Goal: Task Accomplishment & Management: Manage account settings

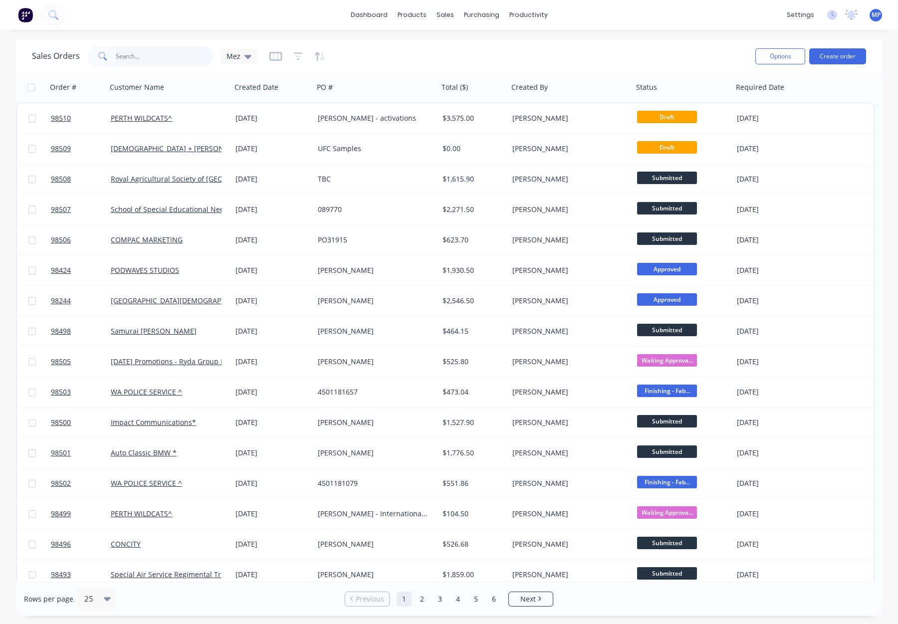
click at [125, 53] on input "text" at bounding box center [164, 56] width 97 height 20
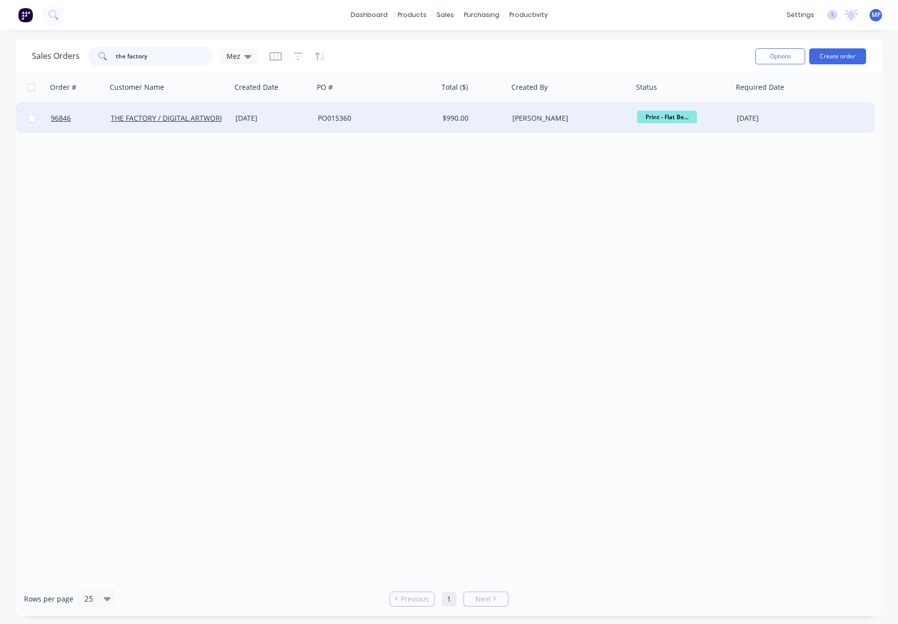
type input "the factory"
click at [294, 113] on div "[DATE]" at bounding box center [272, 118] width 74 height 10
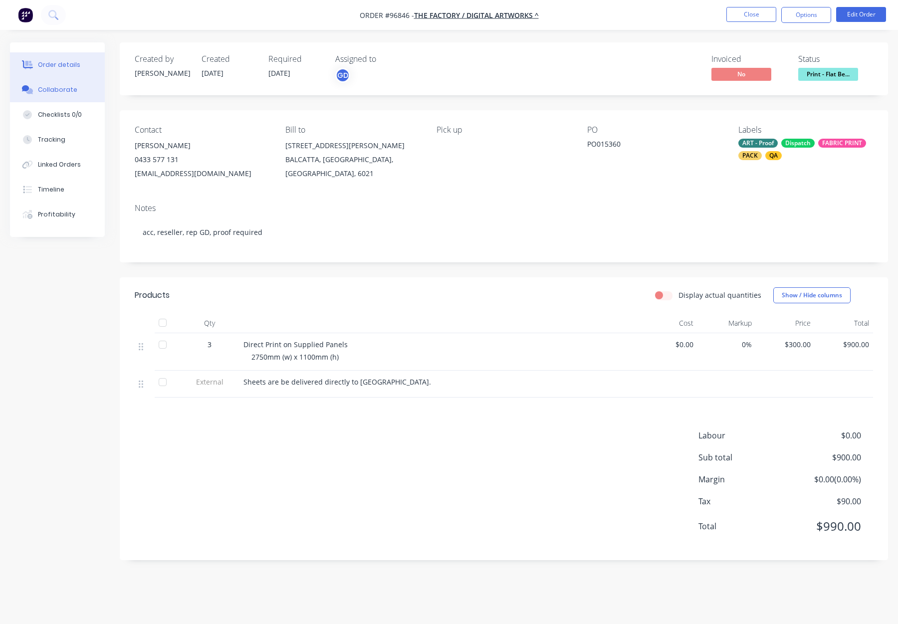
click at [76, 90] on button "Collaborate" at bounding box center [57, 89] width 95 height 25
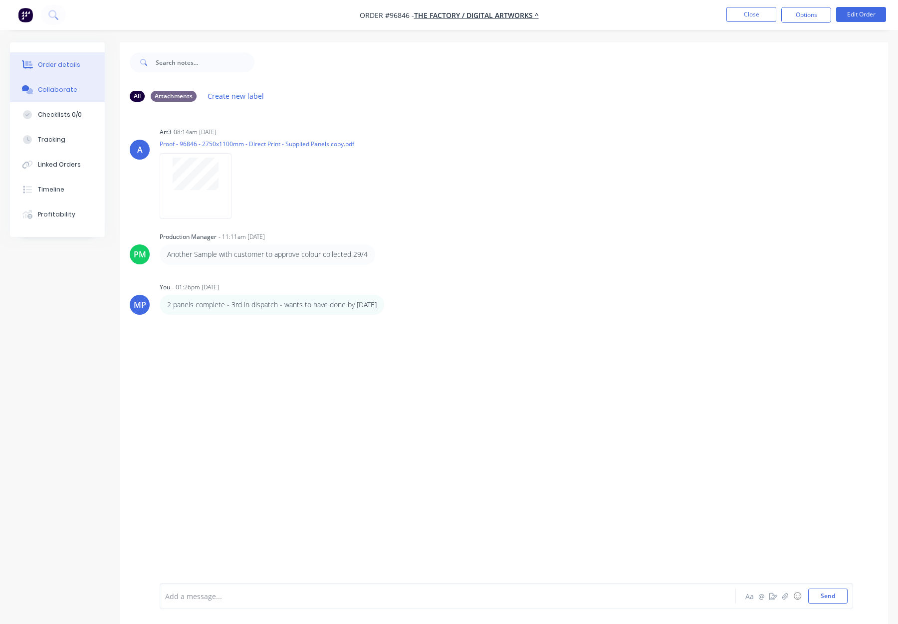
click at [59, 63] on div "Order details" at bounding box center [59, 64] width 42 height 9
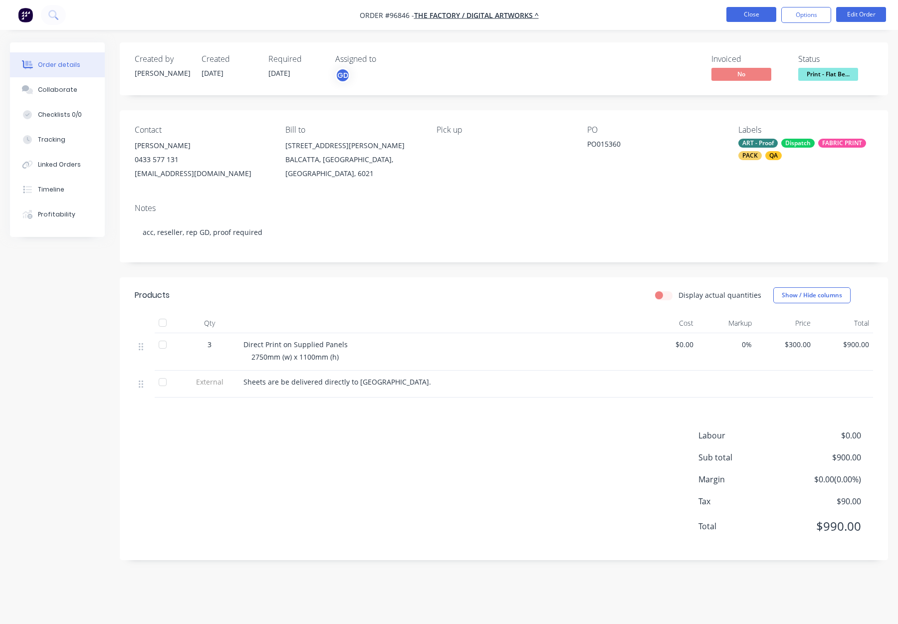
click at [757, 15] on button "Close" at bounding box center [751, 14] width 50 height 15
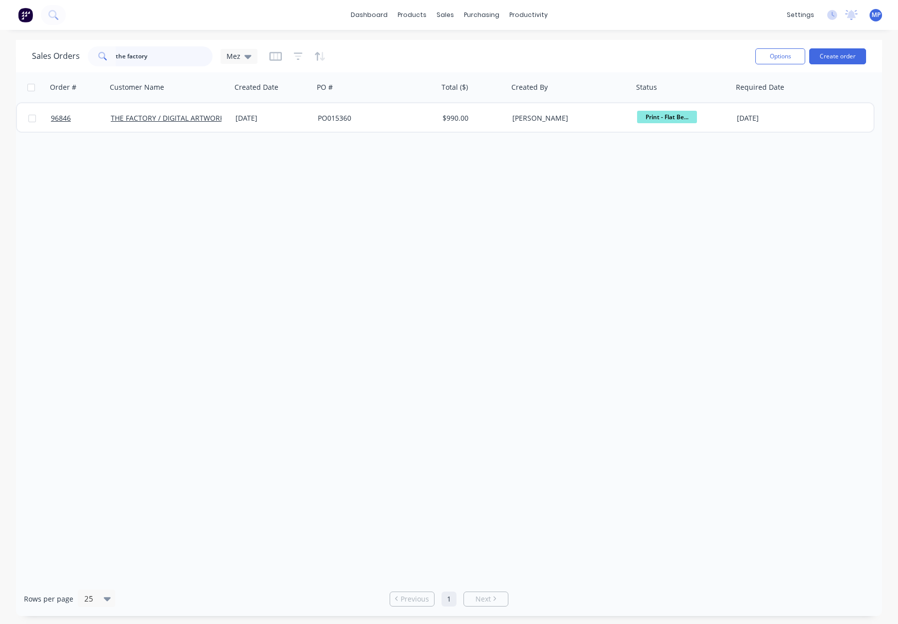
click at [163, 54] on input "the factory" at bounding box center [164, 56] width 97 height 20
drag, startPoint x: 169, startPoint y: 59, endPoint x: 92, endPoint y: 54, distance: 77.0
click at [92, 54] on div "the factory" at bounding box center [150, 56] width 125 height 20
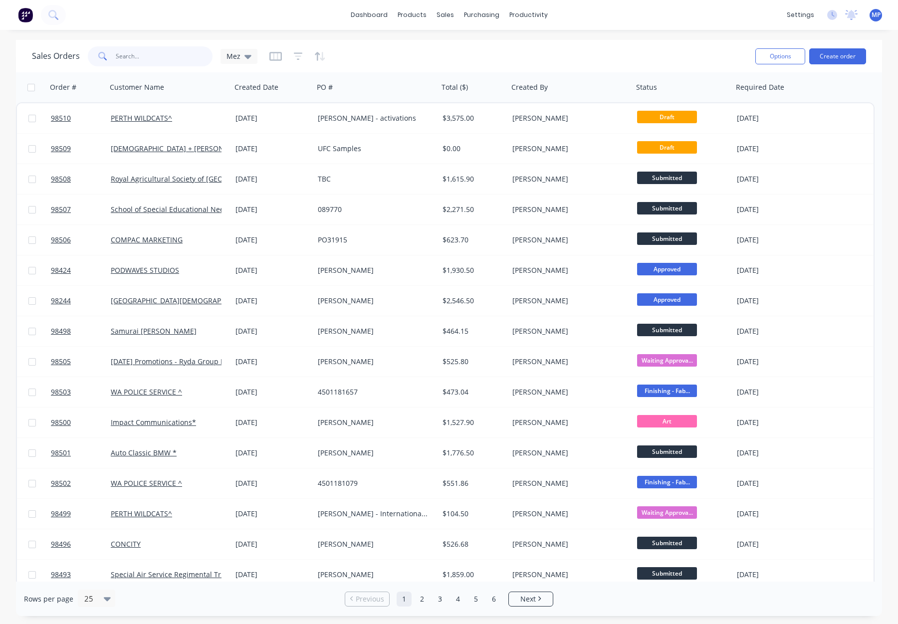
click at [124, 56] on input "text" at bounding box center [164, 56] width 97 height 20
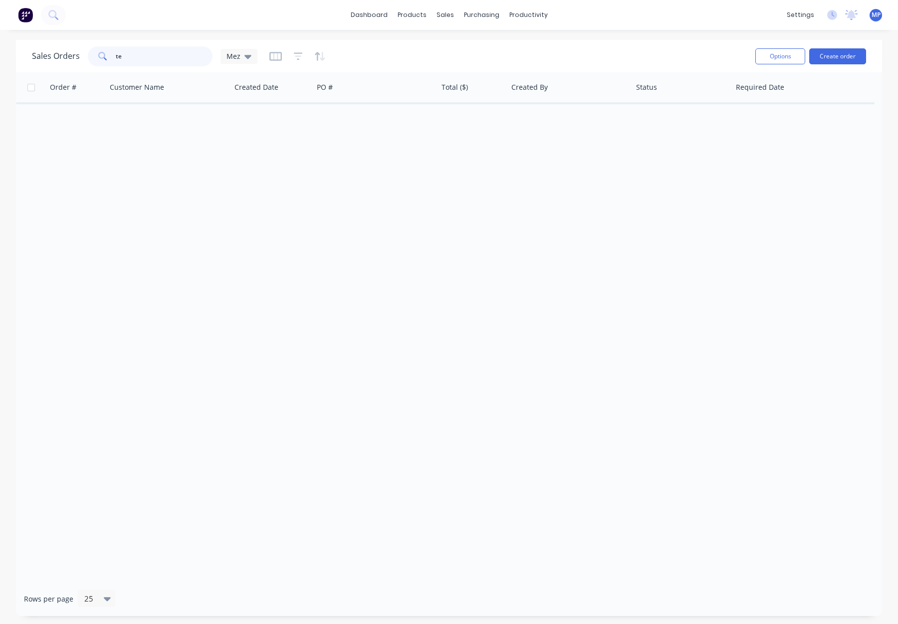
type input "t"
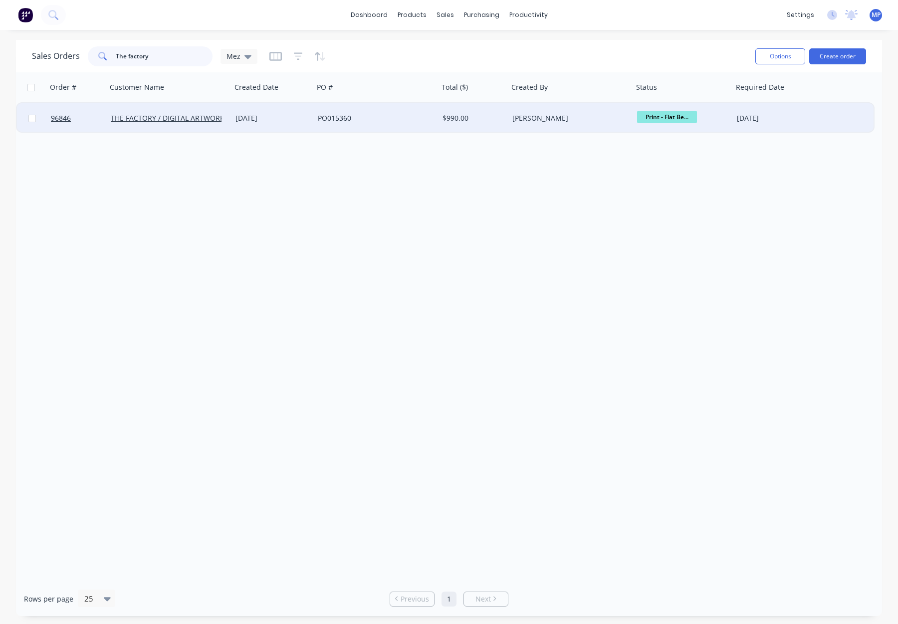
type input "The factory"
click at [369, 122] on div "PO015360" at bounding box center [373, 118] width 111 height 10
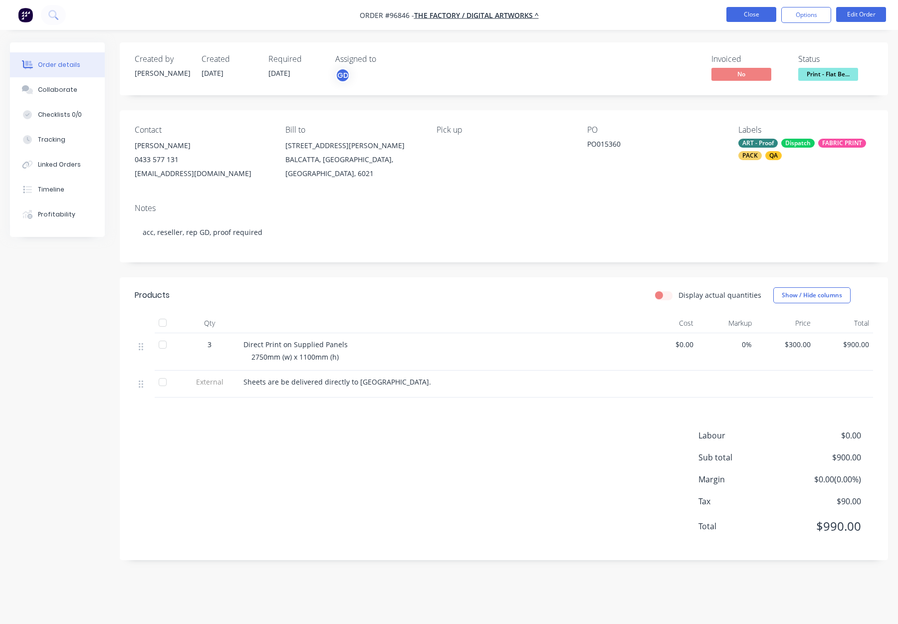
click at [752, 12] on button "Close" at bounding box center [751, 14] width 50 height 15
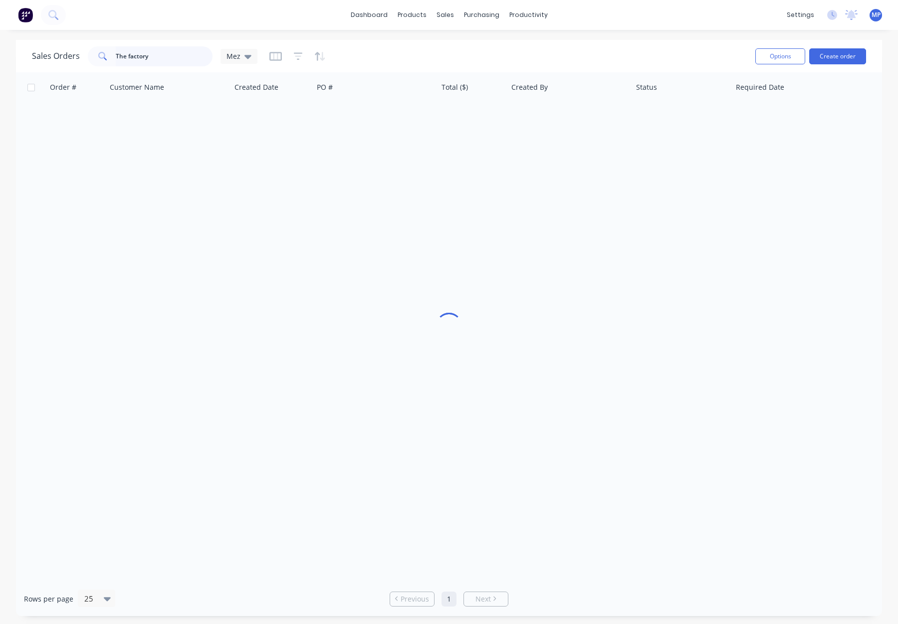
click at [132, 61] on input "The factory" at bounding box center [164, 56] width 97 height 20
drag, startPoint x: 171, startPoint y: 59, endPoint x: 107, endPoint y: 57, distance: 63.9
click at [107, 57] on div "The factory" at bounding box center [150, 56] width 125 height 20
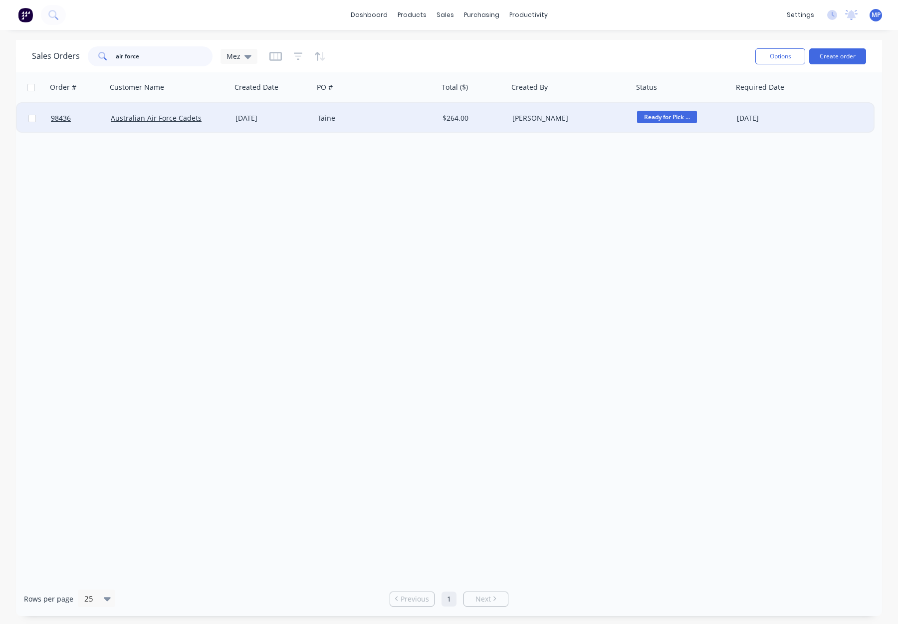
type input "air force"
click at [386, 118] on div "Taine" at bounding box center [373, 118] width 111 height 10
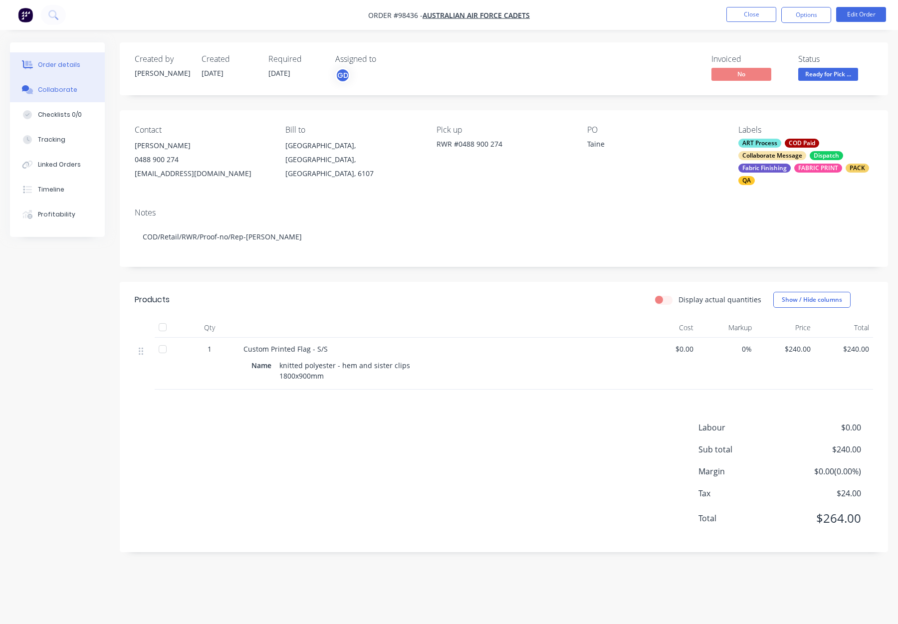
click at [53, 91] on div "Collaborate" at bounding box center [57, 89] width 39 height 9
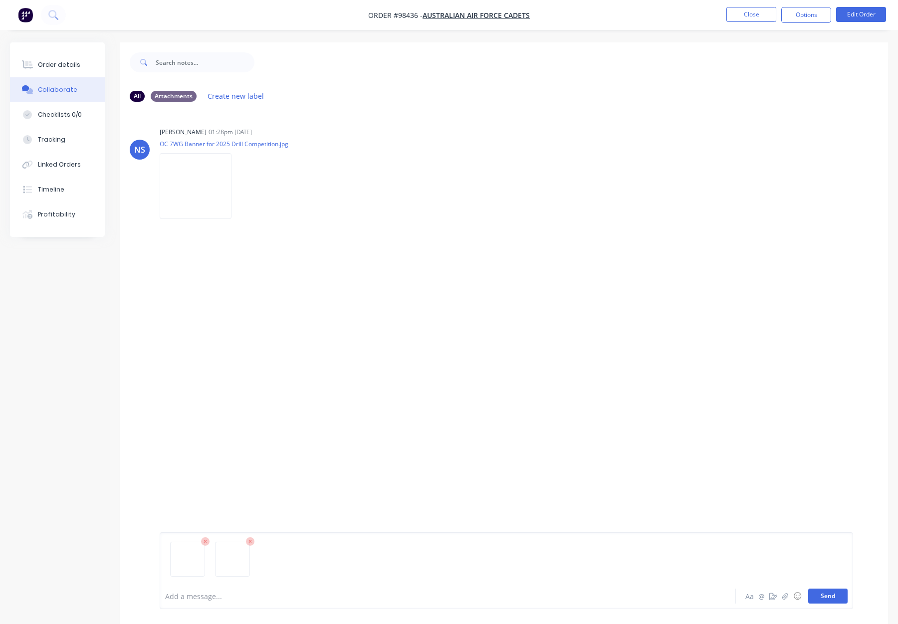
click at [826, 593] on button "Send" at bounding box center [827, 595] width 39 height 15
click at [77, 64] on button "Order details" at bounding box center [57, 64] width 95 height 25
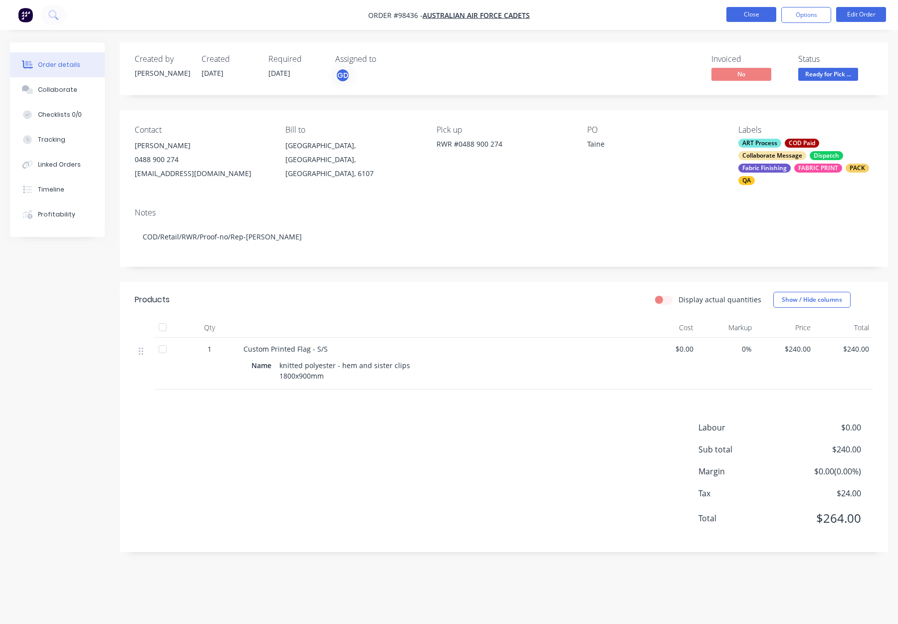
click at [750, 10] on button "Close" at bounding box center [751, 14] width 50 height 15
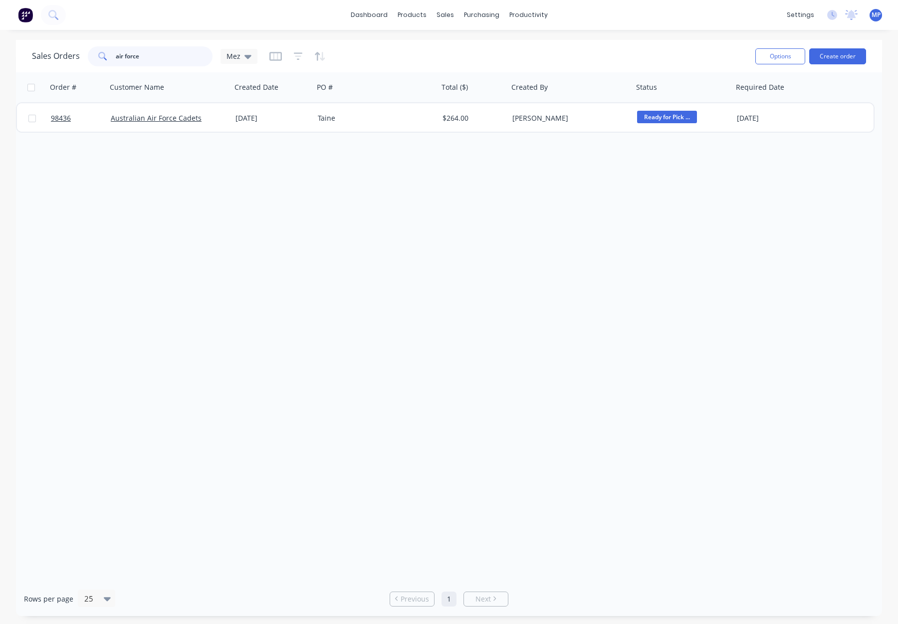
drag, startPoint x: 189, startPoint y: 57, endPoint x: 74, endPoint y: 51, distance: 115.3
click at [77, 51] on div "Sales Orders air force Mez" at bounding box center [144, 56] width 225 height 20
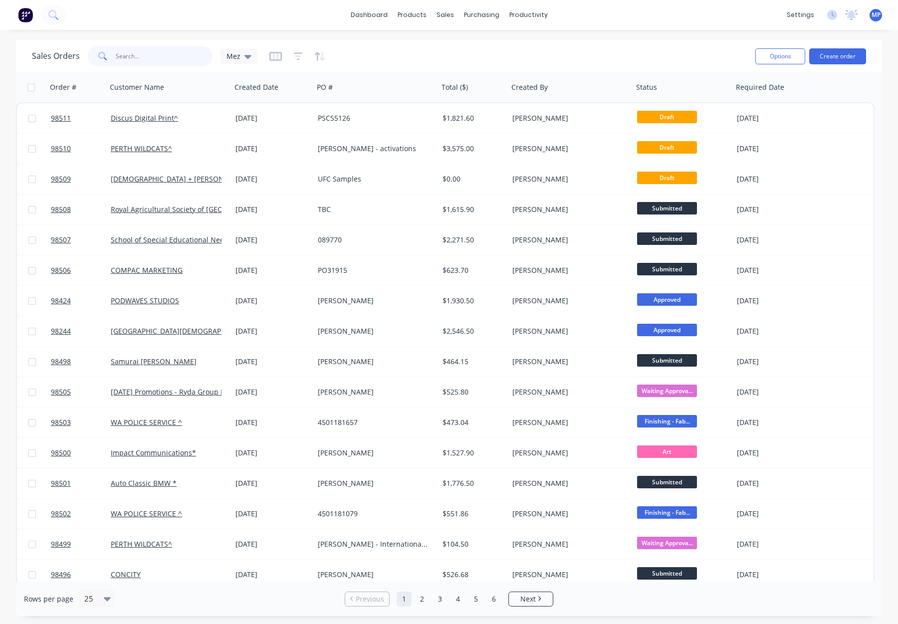
drag, startPoint x: 138, startPoint y: 55, endPoint x: 162, endPoint y: 58, distance: 23.6
click at [138, 55] on input "text" at bounding box center [164, 56] width 97 height 20
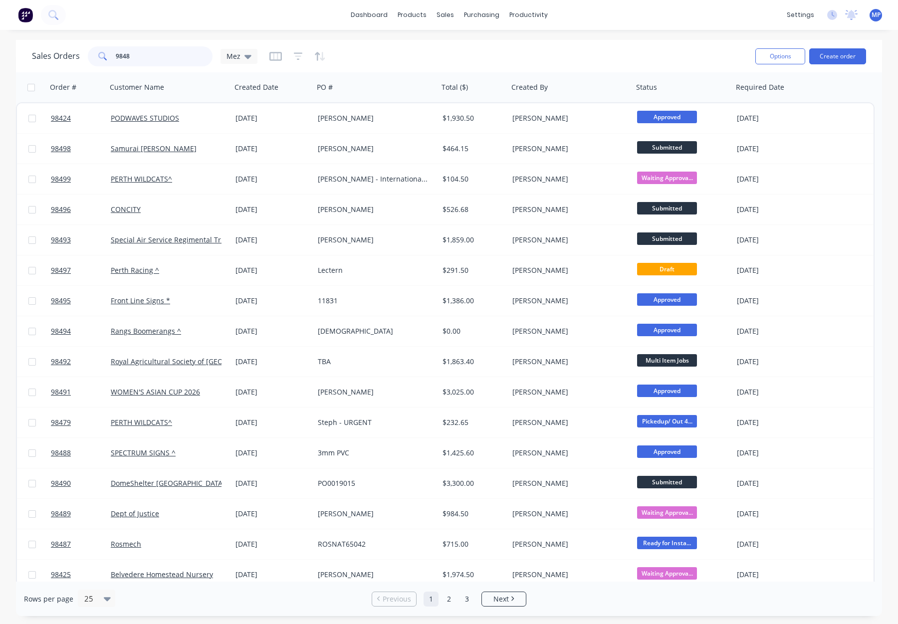
type input "98486"
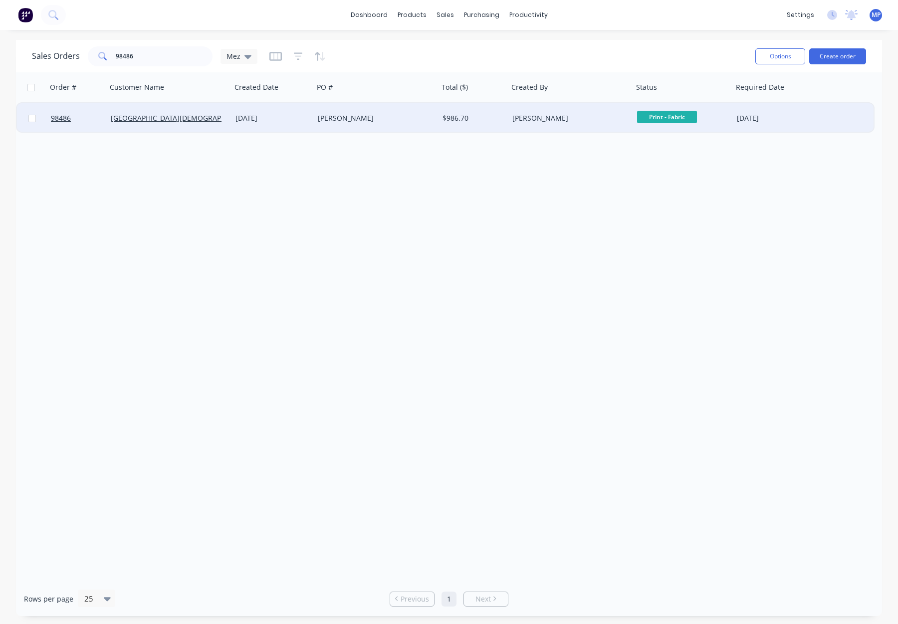
click at [380, 125] on div "[PERSON_NAME]" at bounding box center [376, 118] width 125 height 30
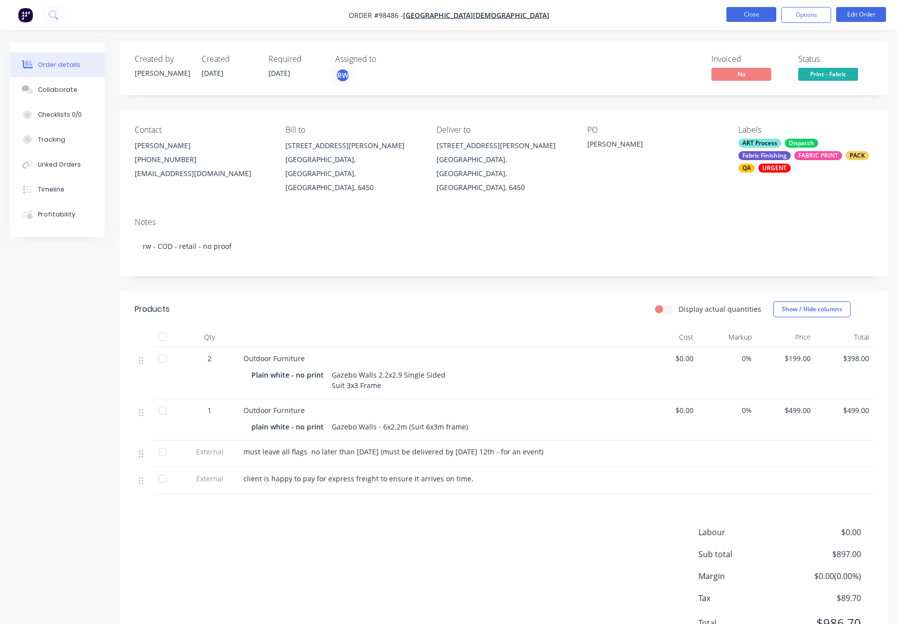
click at [732, 10] on button "Close" at bounding box center [751, 14] width 50 height 15
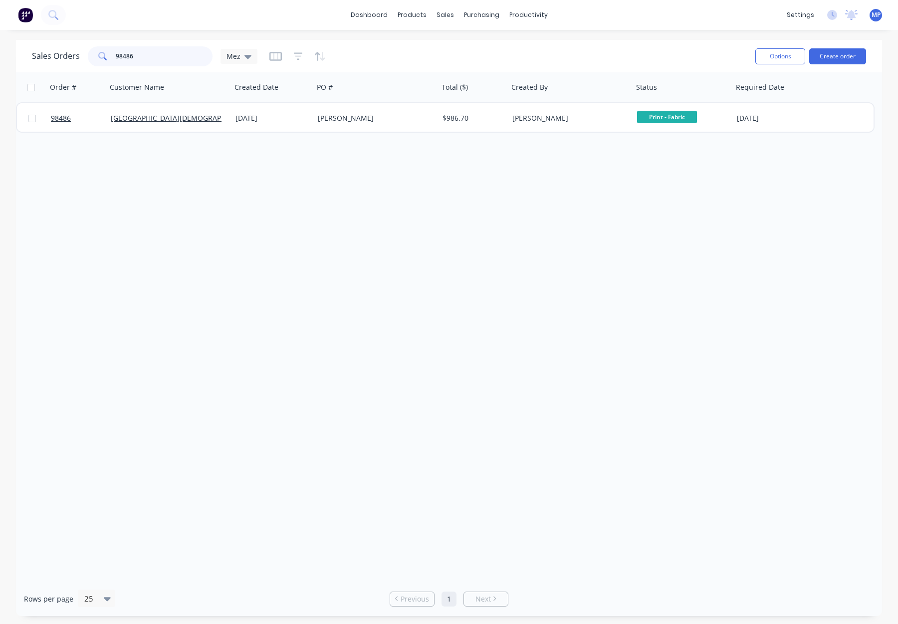
drag, startPoint x: 148, startPoint y: 51, endPoint x: 107, endPoint y: 53, distance: 40.4
click at [107, 53] on div "98486" at bounding box center [150, 56] width 125 height 20
click at [177, 60] on input "98486" at bounding box center [164, 56] width 97 height 20
type input "9"
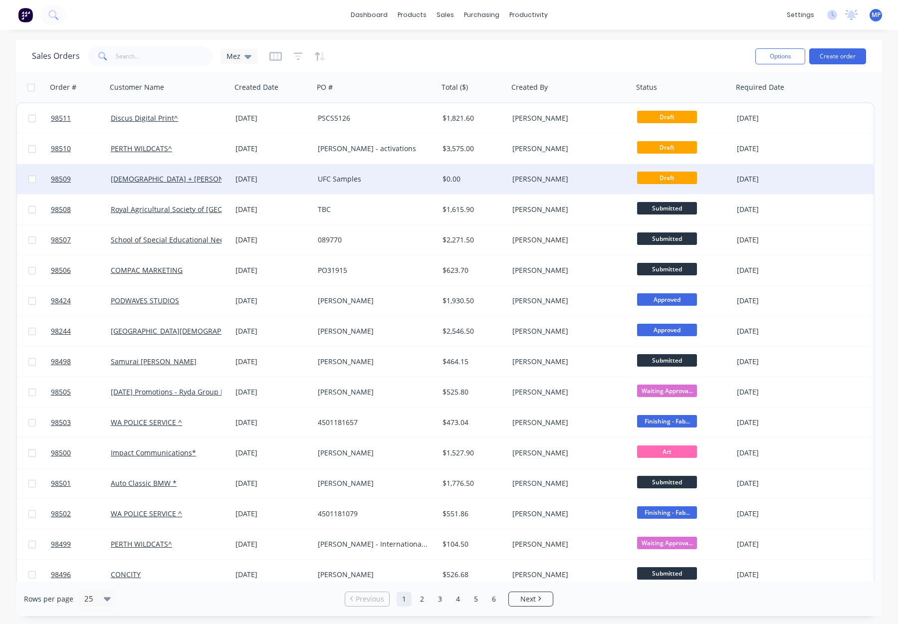
click at [399, 178] on div "UFC Samples" at bounding box center [373, 179] width 111 height 10
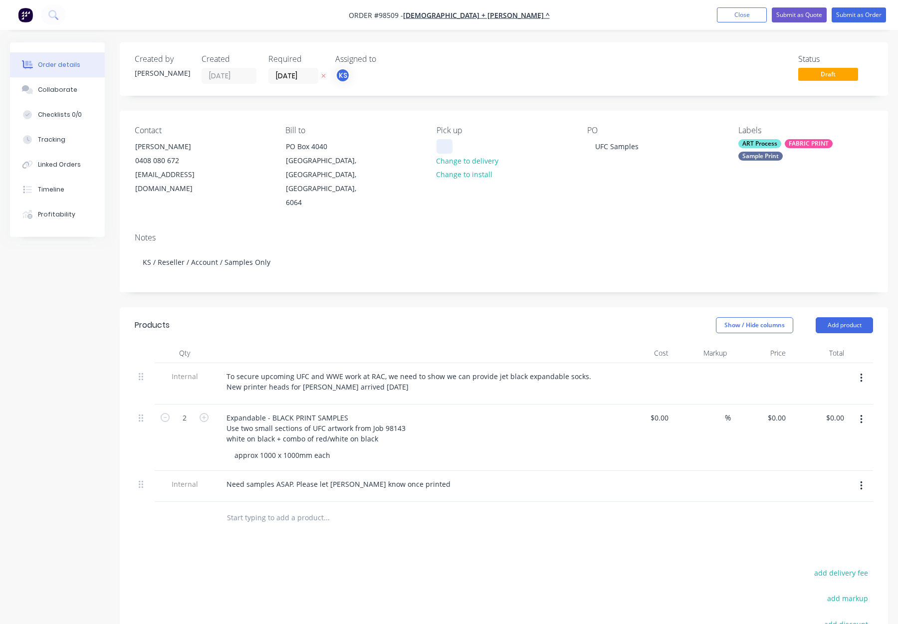
click at [447, 143] on div at bounding box center [444, 146] width 16 height 14
click at [487, 288] on div "Created by [PERSON_NAME] Created [DATE] Required [DATE] Assigned to KS Status D…" at bounding box center [504, 407] width 768 height 731
click at [850, 10] on button "Submit as Order" at bounding box center [858, 14] width 54 height 15
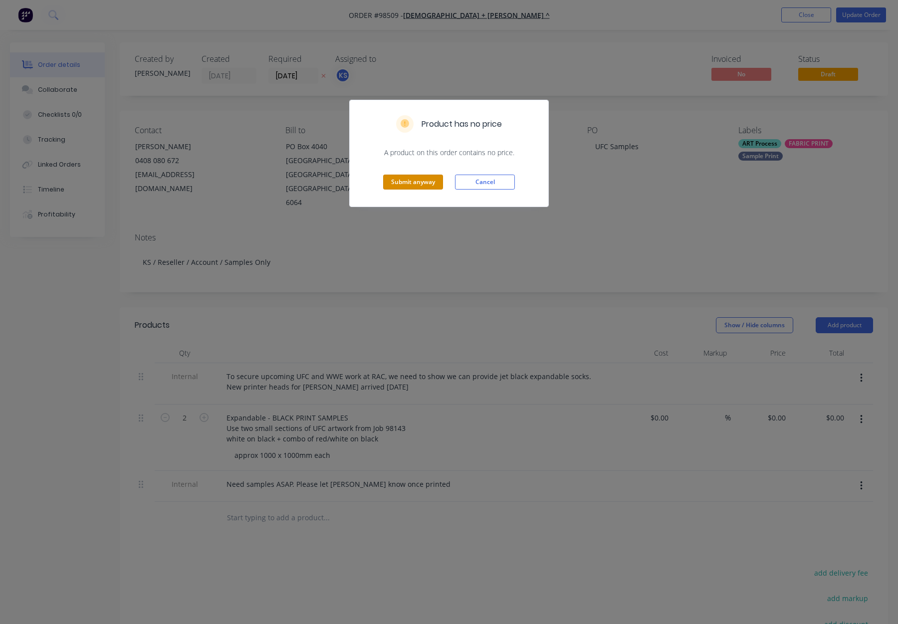
drag, startPoint x: 411, startPoint y: 181, endPoint x: 521, endPoint y: 166, distance: 110.7
click at [411, 181] on button "Submit anyway" at bounding box center [413, 182] width 60 height 15
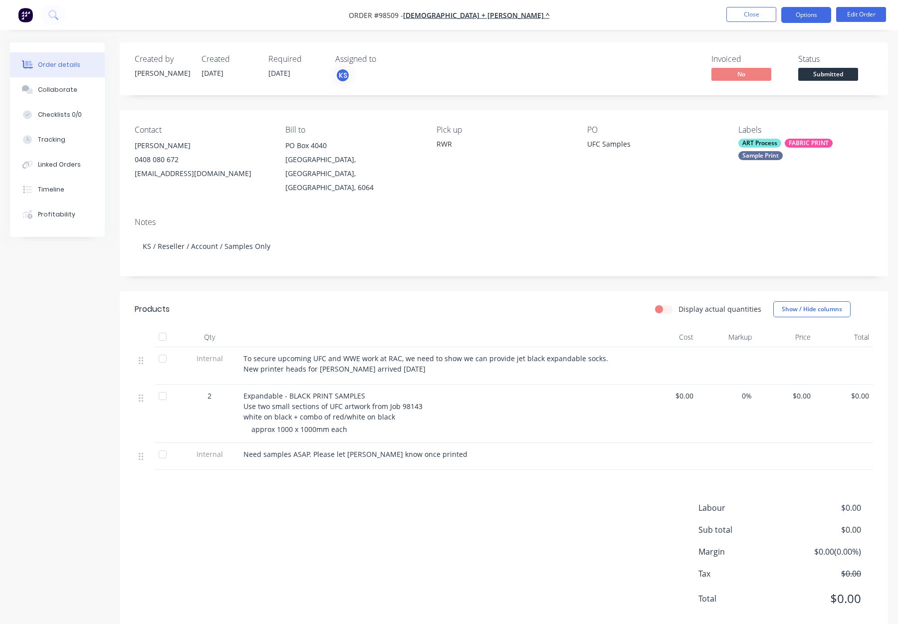
click at [800, 13] on button "Options" at bounding box center [806, 15] width 50 height 16
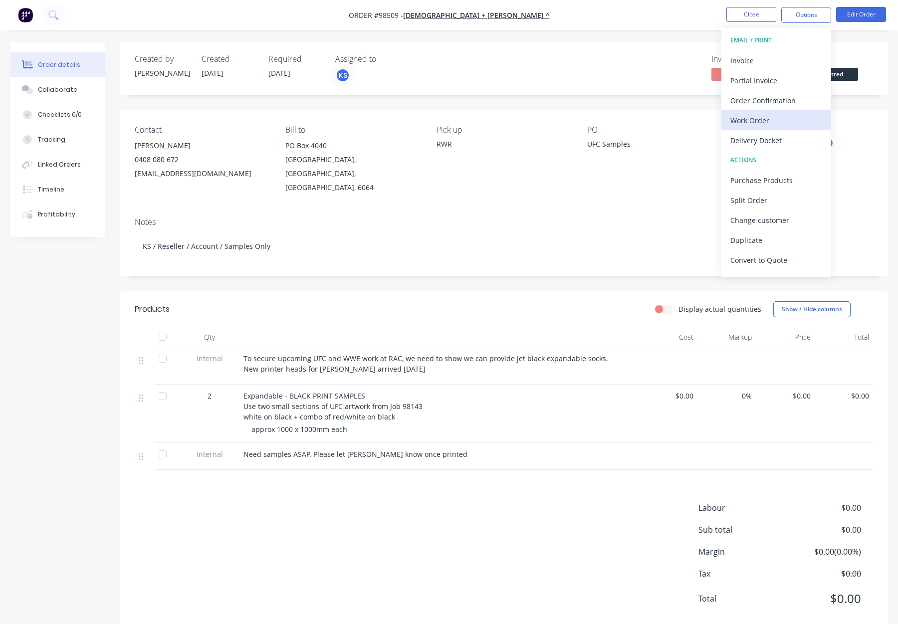
click at [767, 124] on div "Work Order" at bounding box center [776, 120] width 92 height 14
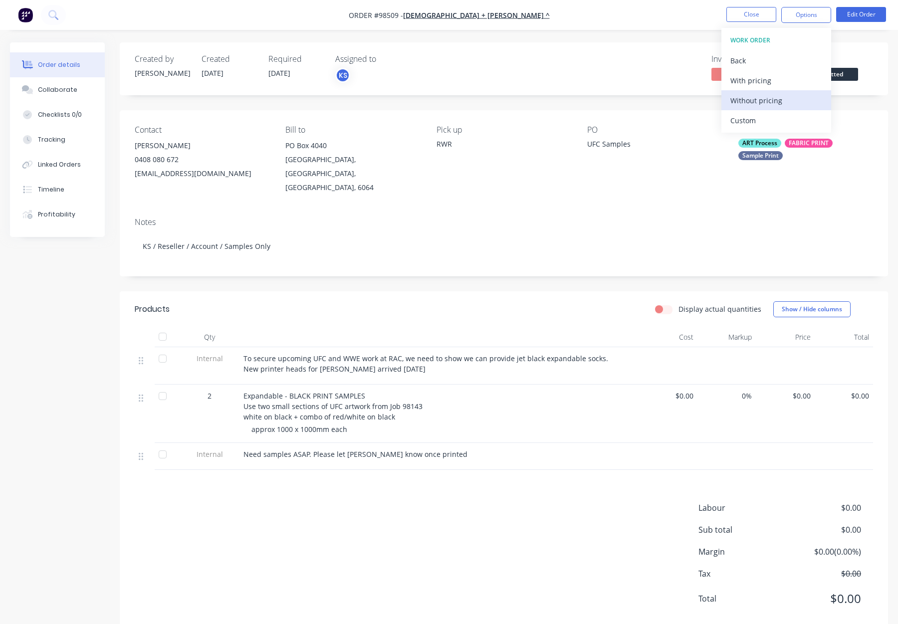
click at [774, 93] on div "Without pricing" at bounding box center [776, 100] width 92 height 14
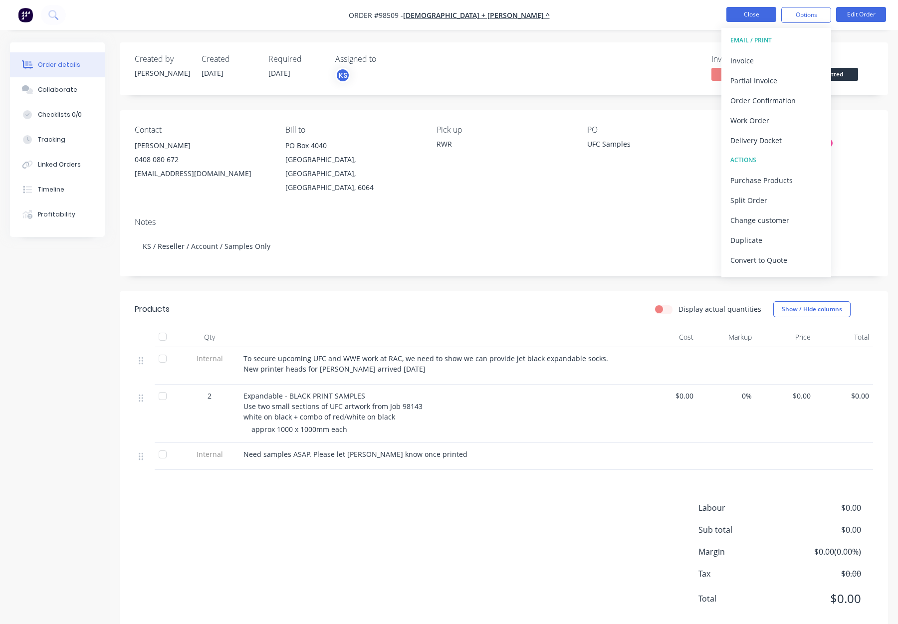
click at [749, 15] on button "Close" at bounding box center [751, 14] width 50 height 15
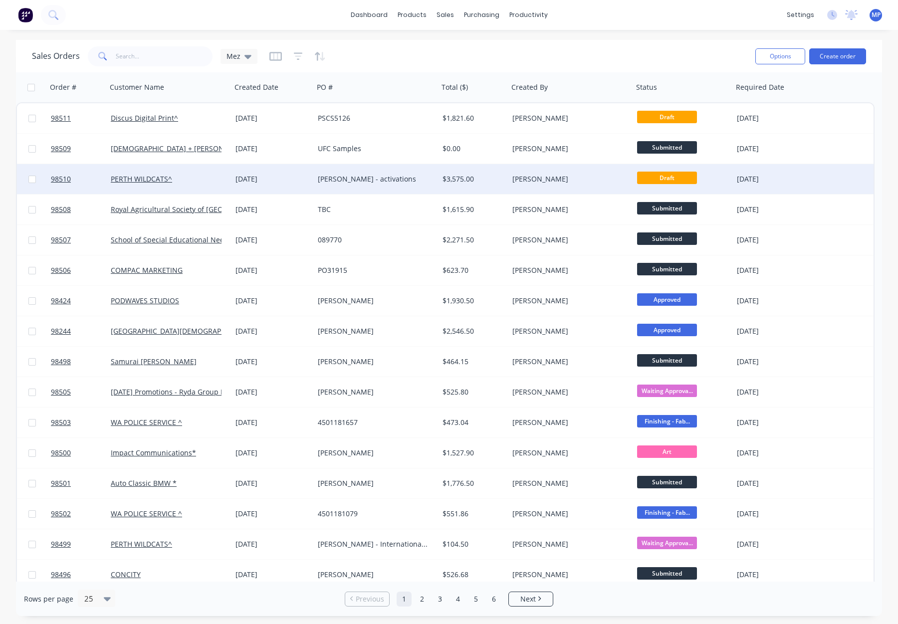
click at [570, 179] on div "[PERSON_NAME]" at bounding box center [567, 179] width 111 height 10
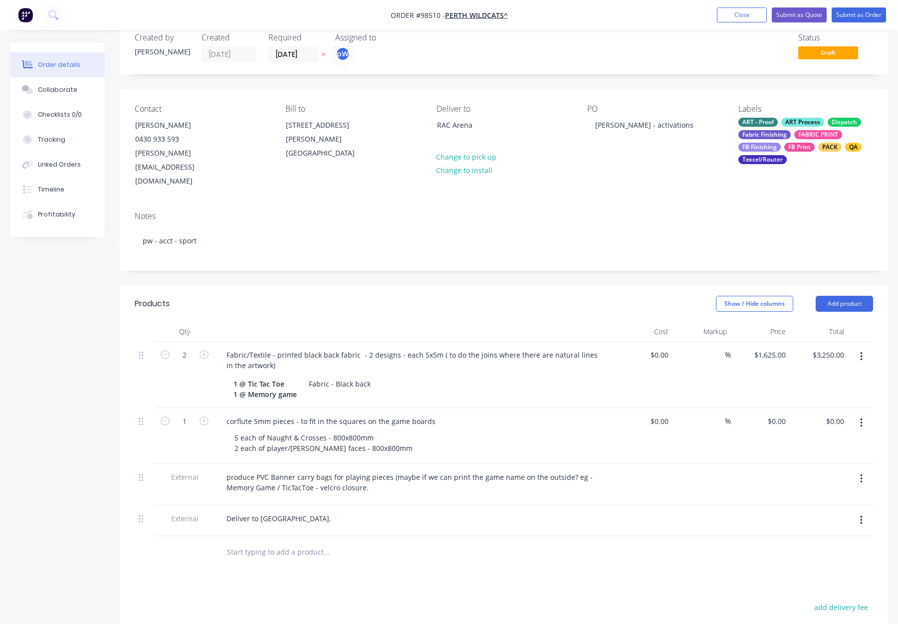
scroll to position [36, 0]
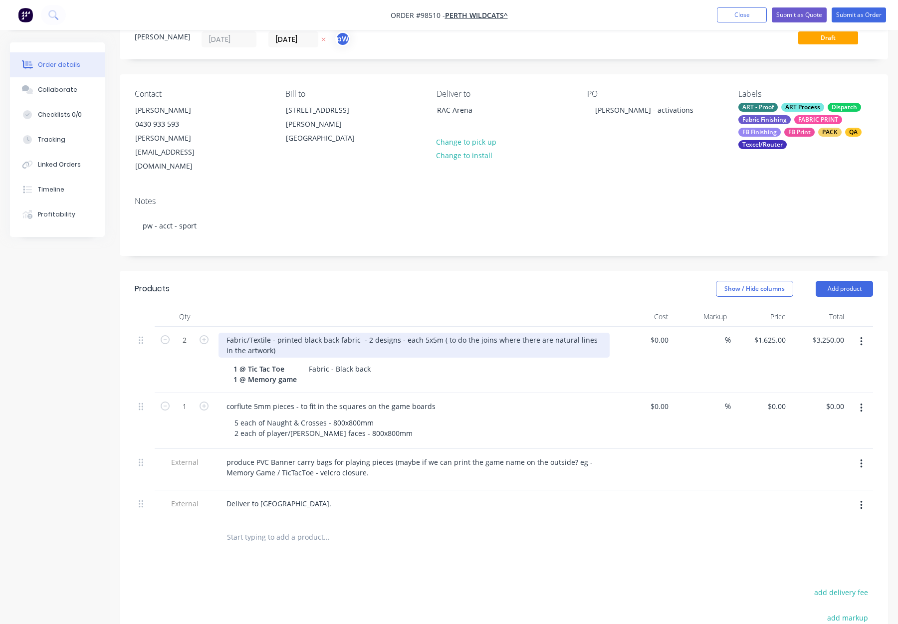
click at [439, 333] on div "Fabric/Textile - printed black back fabric - 2 designs - each 5x5m ( to do the …" at bounding box center [413, 345] width 391 height 25
click at [437, 333] on div "Fabric/Textile - printed black back fabric - 2 designs - each 5x5m ( to do the …" at bounding box center [413, 345] width 391 height 25
click at [232, 333] on div "Fabric/Textile - printed black back fabric - 2 designs - each 5x5m ( to do the …" at bounding box center [334, 345] width 233 height 25
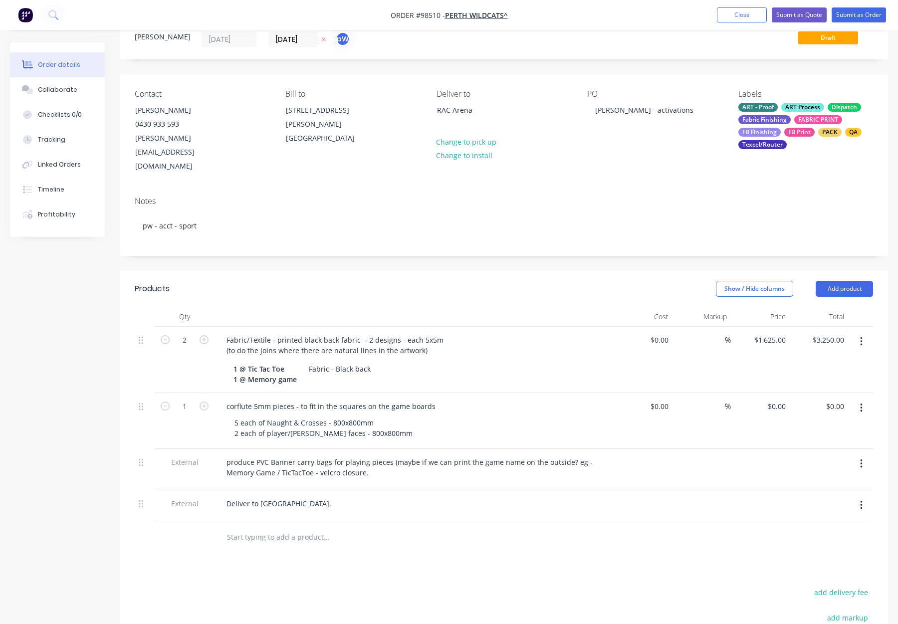
click at [549, 276] on header "Products Show / Hide columns Add product" at bounding box center [504, 289] width 768 height 36
click at [418, 333] on div "Fabric/Textile - printed black back fabric - 2 designs - each 5x5m (to do the j…" at bounding box center [335, 345] width 235 height 25
click at [438, 333] on div "Fabric/Textile - printed black back fabric - 2 designs - each 5000 x5m (to do t…" at bounding box center [342, 345] width 249 height 25
click at [445, 333] on div "Fabric/Textile - printed black back fabric - 2 designs - each 5000 x 5m (to do …" at bounding box center [343, 345] width 251 height 25
click at [432, 333] on div "Fabric/Textile - printed black back fabric - 2 designs - each 5000 x 5000mm (to…" at bounding box center [352, 345] width 269 height 25
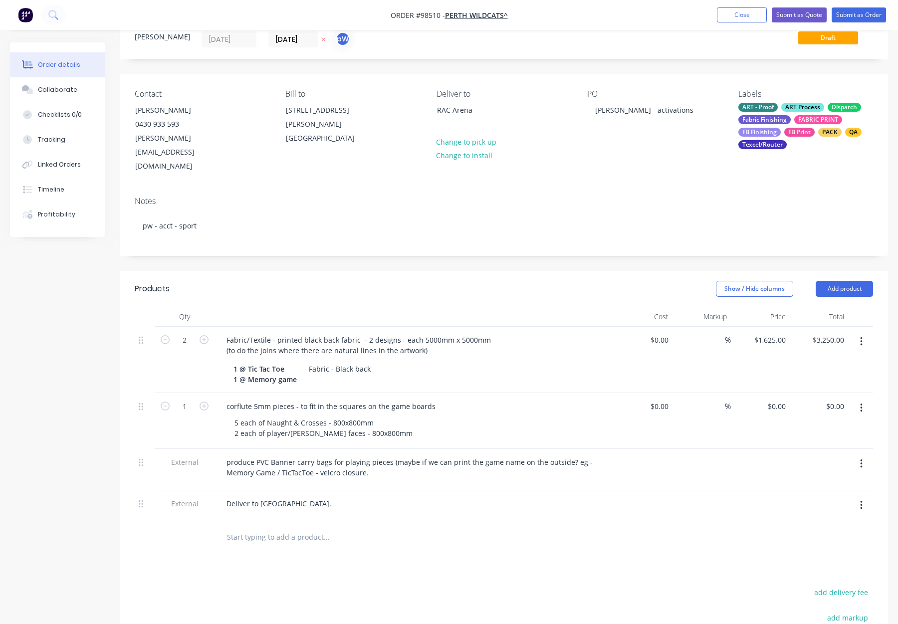
click at [452, 281] on div "Show / Hide columns Add product" at bounding box center [582, 289] width 581 height 16
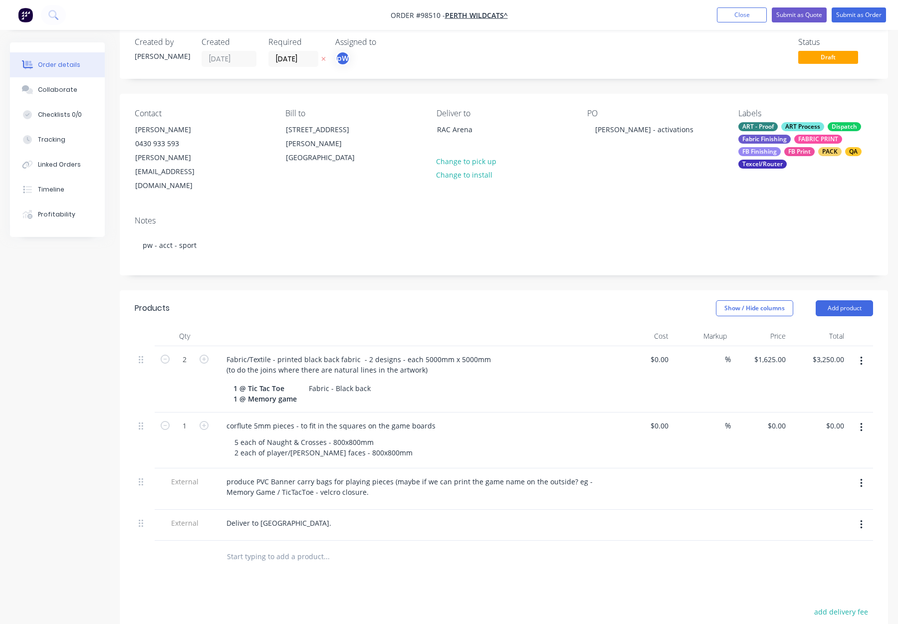
scroll to position [16, 0]
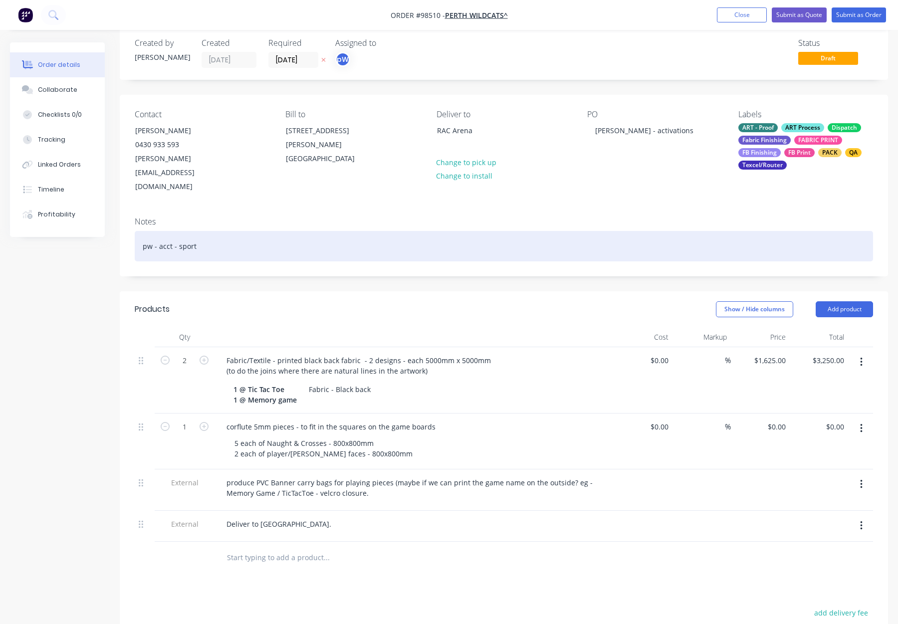
drag, startPoint x: 351, startPoint y: 223, endPoint x: 374, endPoint y: 229, distance: 24.1
click at [354, 231] on div "pw - acct - sport" at bounding box center [504, 246] width 738 height 30
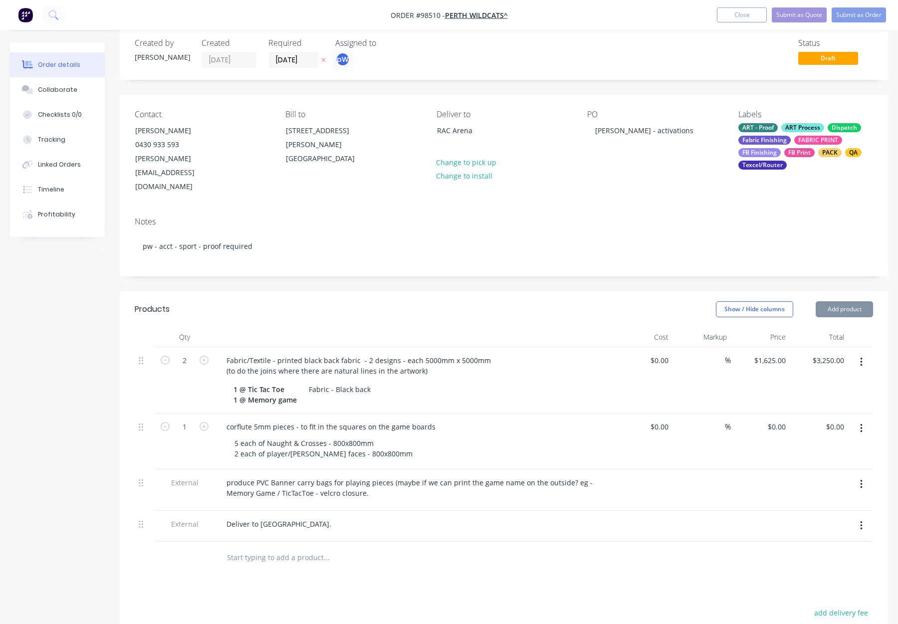
click at [424, 250] on div "Notes pw - acct - sport - proof required" at bounding box center [504, 242] width 768 height 67
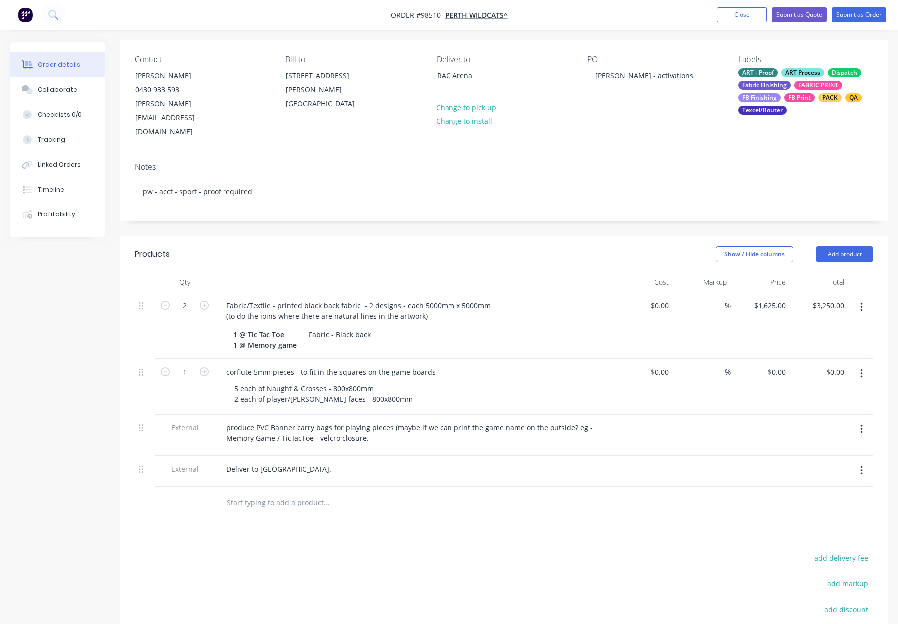
scroll to position [73, 0]
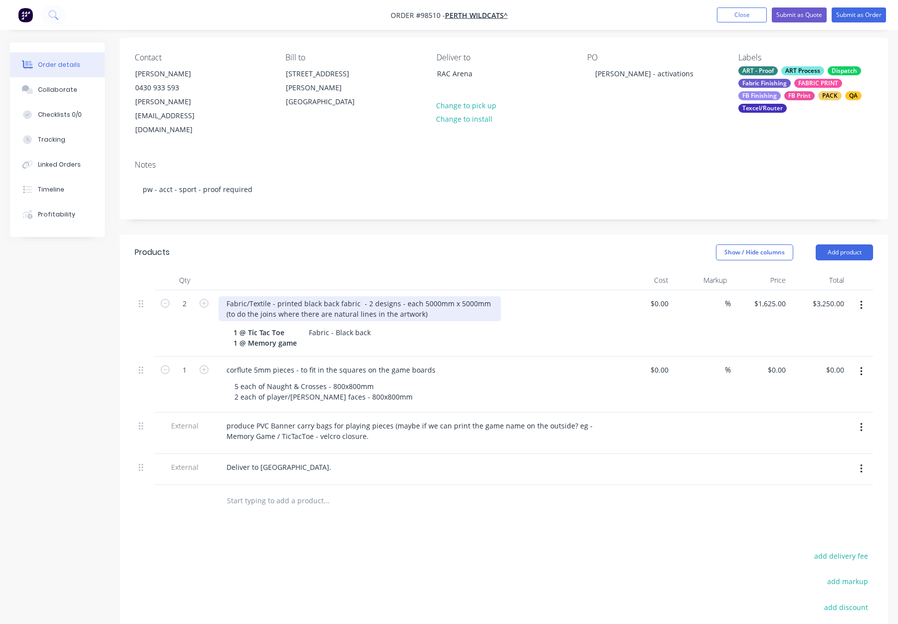
click at [278, 296] on div "Fabric/Textile - printed black back fabric - 2 designs - each 5000mm x 5000mm (…" at bounding box center [359, 308] width 282 height 25
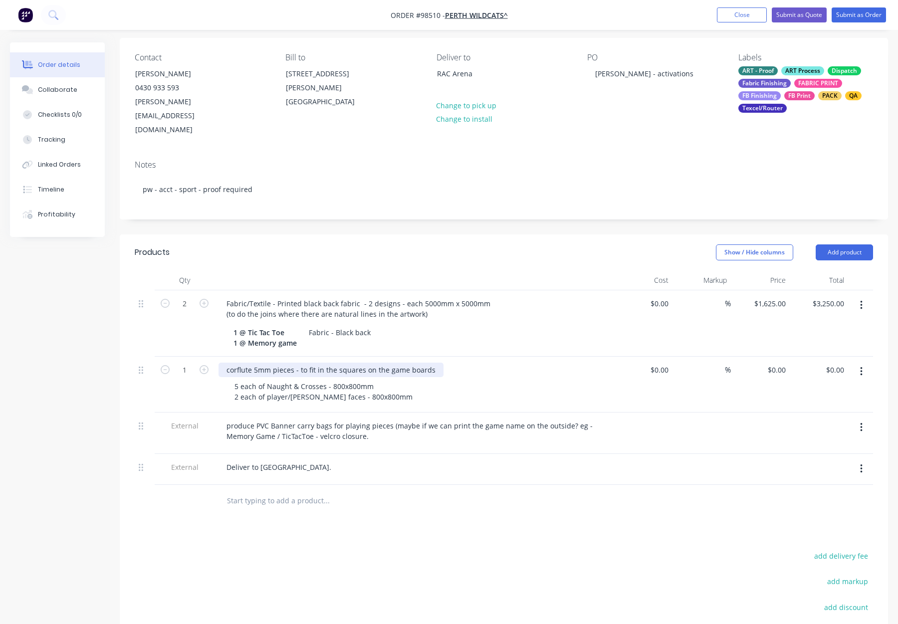
click at [224, 363] on div "corflute 5mm pieces - to fit in the squares on the game boards" at bounding box center [330, 370] width 225 height 14
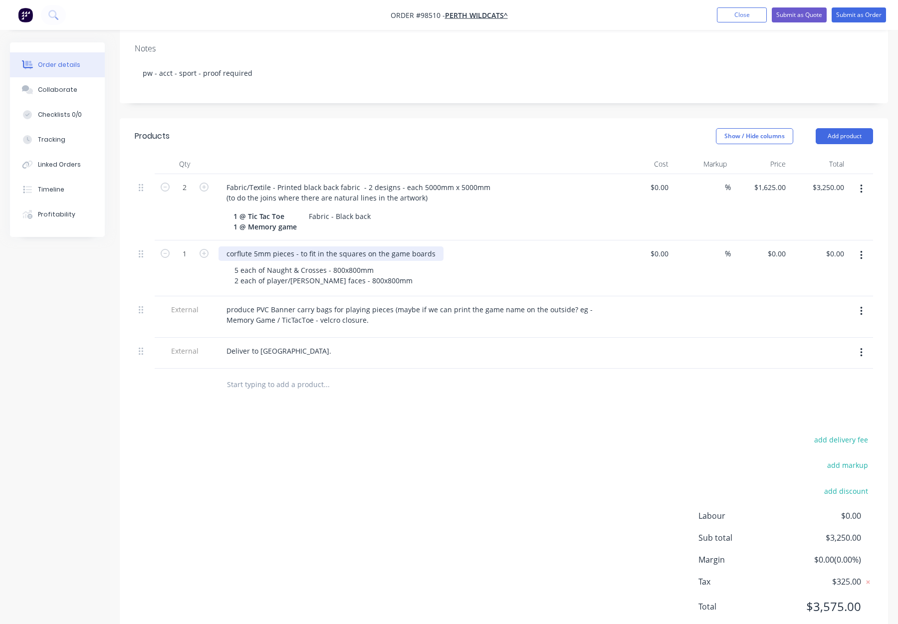
scroll to position [196, 0]
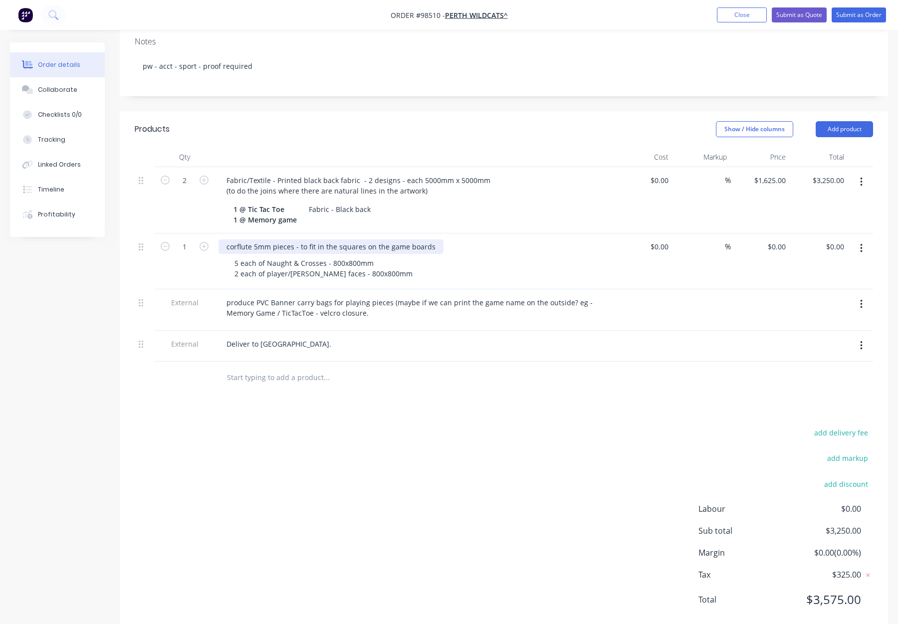
click at [227, 239] on div "corflute 5mm pieces - to fit in the squares on the game boards" at bounding box center [330, 246] width 225 height 14
drag, startPoint x: 248, startPoint y: 224, endPoint x: 253, endPoint y: 227, distance: 6.0
click at [248, 239] on div "5mm corflute 5mm pieces - to fit in the squares on the game boards" at bounding box center [340, 246] width 244 height 14
drag, startPoint x: 312, startPoint y: 223, endPoint x: 274, endPoint y: 221, distance: 37.4
click at [274, 239] on div "5mm Corflute 5mm pieces - to fit in the squares on the game boards" at bounding box center [340, 246] width 245 height 14
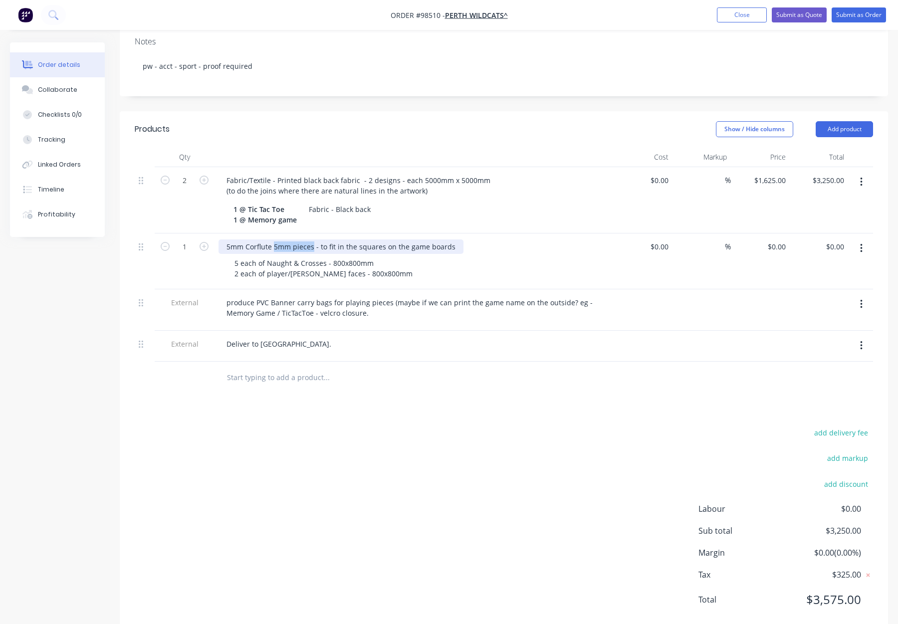
click at [303, 239] on div "5mm Corflute 5mm pieces - to fit in the squares on the game boards" at bounding box center [340, 246] width 245 height 14
click at [293, 239] on div "5mm Corflute 5mm pieces - to fit in the squares on the game boards" at bounding box center [340, 246] width 245 height 14
click at [484, 256] on div "5 each of Naught & Crosses - 800x800mm 2 each of player/[PERSON_NAME] faces - 8…" at bounding box center [417, 268] width 383 height 25
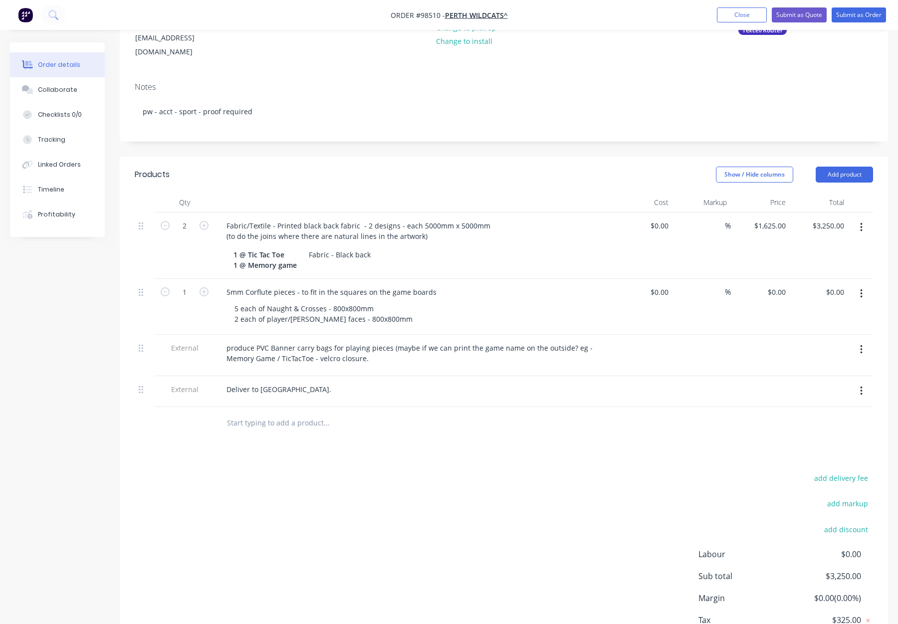
scroll to position [150, 0]
click at [341, 302] on div "5 each of Naught & Crosses - 800x800mm 2 each of player/[PERSON_NAME] faces - 8…" at bounding box center [323, 314] width 194 height 25
drag, startPoint x: 348, startPoint y: 286, endPoint x: 350, endPoint y: 296, distance: 10.2
click at [348, 302] on div "5 each of Naught & Crosses - 800 x800mm 2 each of player/[PERSON_NAME] faces - …" at bounding box center [323, 314] width 194 height 25
click at [347, 302] on div "5 each of Naught & Crosses - 800 x 800mm 2 each of player/[PERSON_NAME] faces -…" at bounding box center [323, 314] width 194 height 25
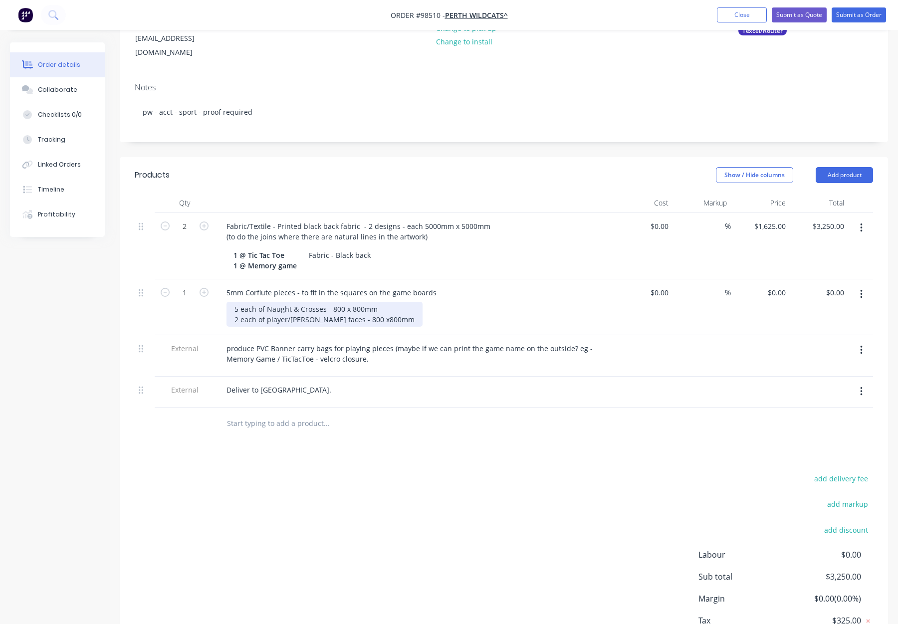
drag, startPoint x: 351, startPoint y: 297, endPoint x: 367, endPoint y: 302, distance: 16.6
click at [351, 302] on div "5 each of Naught & Crosses - 800 x 800mm 2 each of player/[PERSON_NAME] faces -…" at bounding box center [324, 314] width 196 height 25
click at [462, 420] on div "Products Show / Hide columns Add product Qty Cost Markup Price Total 2 Fabric/T…" at bounding box center [504, 418] width 768 height 522
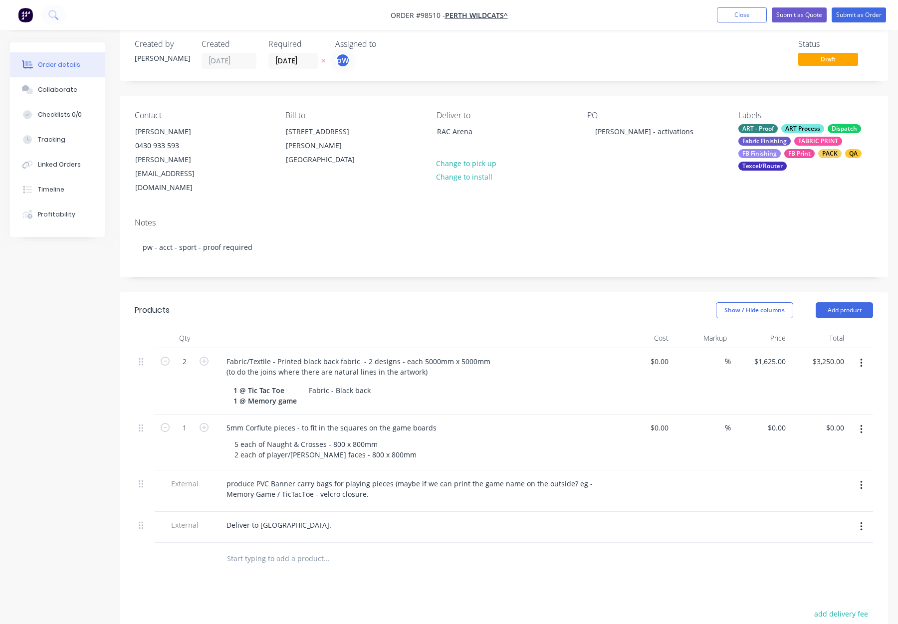
scroll to position [0, 0]
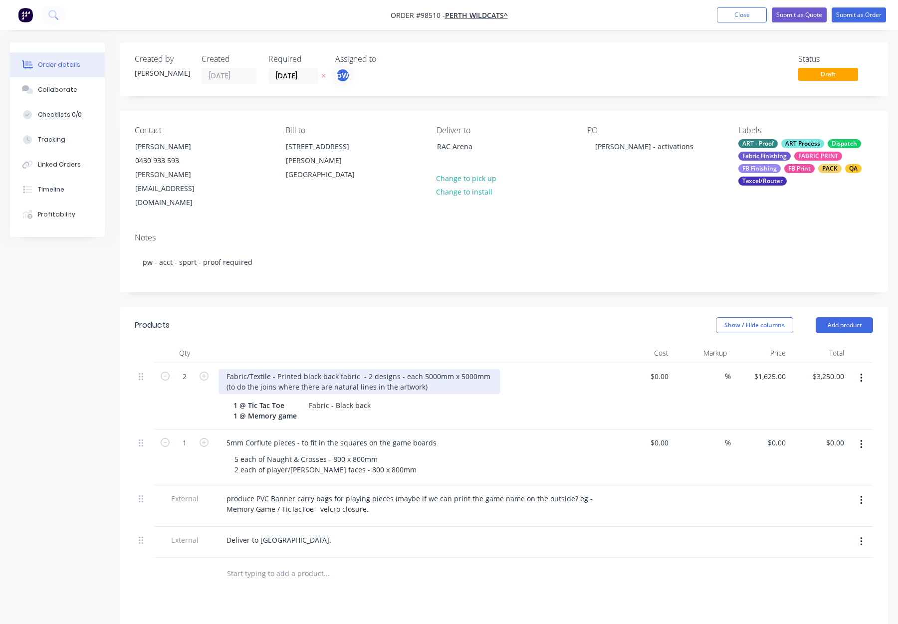
click at [437, 369] on div "Fabric/Textile - Printed black back fabric - 2 designs - each 5000mm x 5000mm (…" at bounding box center [359, 381] width 282 height 25
click at [854, 14] on button "Submit as Order" at bounding box center [858, 14] width 54 height 15
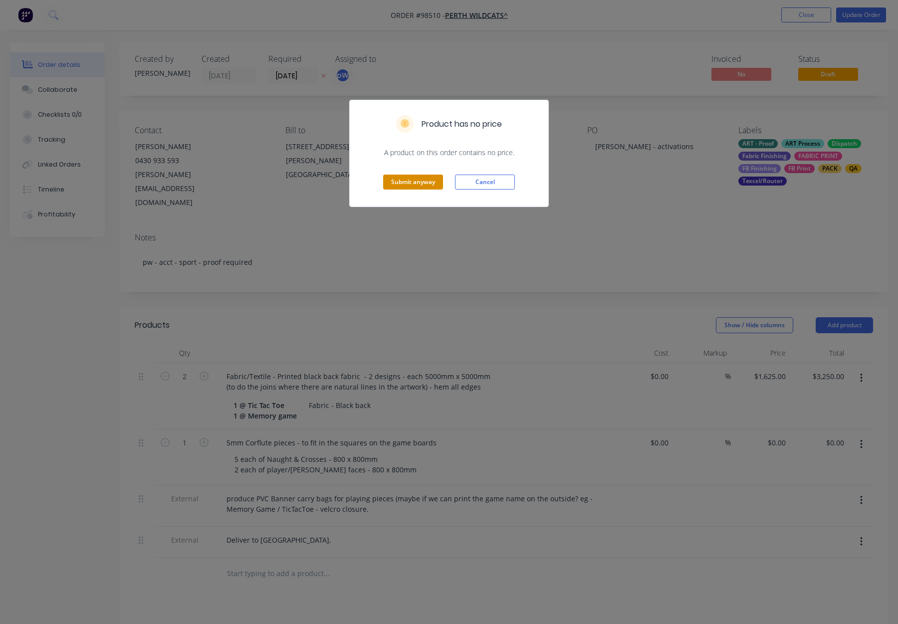
click at [398, 183] on button "Submit anyway" at bounding box center [413, 182] width 60 height 15
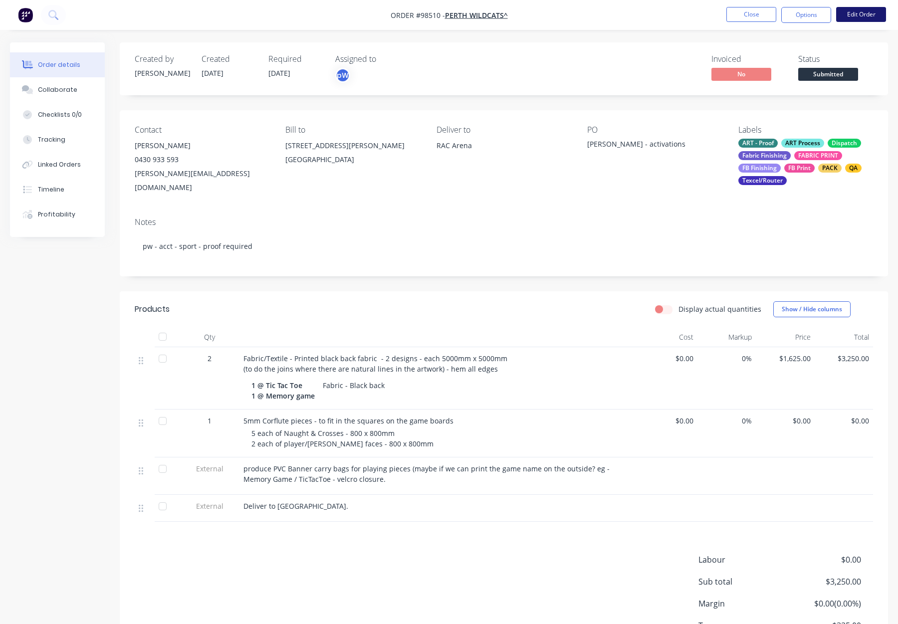
click at [862, 17] on button "Edit Order" at bounding box center [861, 14] width 50 height 15
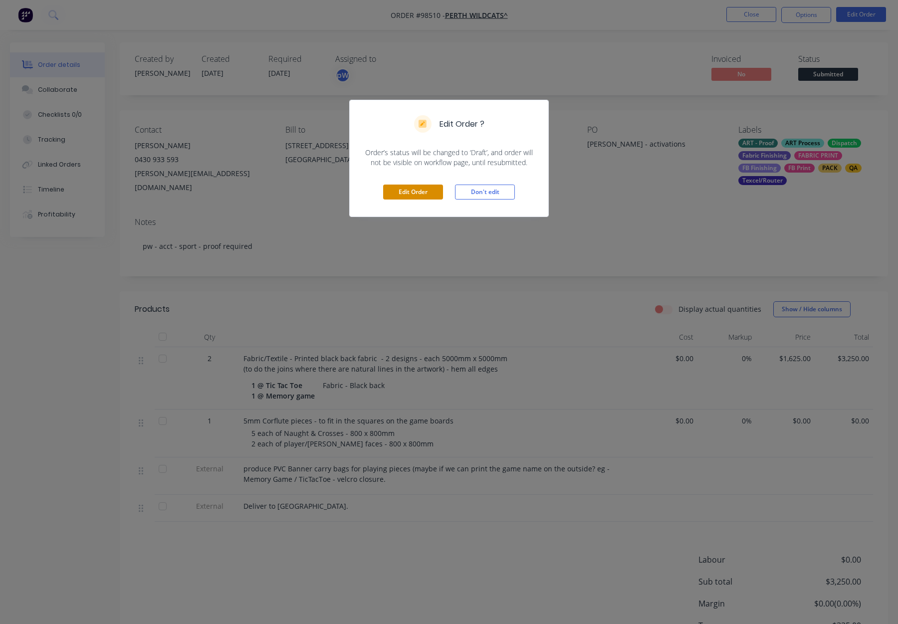
click at [421, 184] on button "Edit Order" at bounding box center [413, 191] width 60 height 15
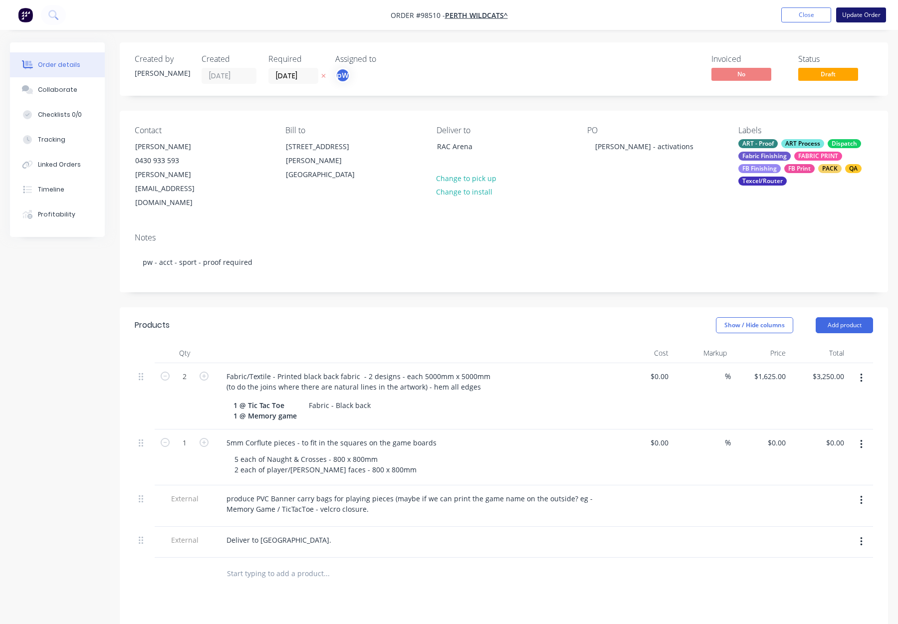
click at [853, 15] on button "Update Order" at bounding box center [861, 14] width 50 height 15
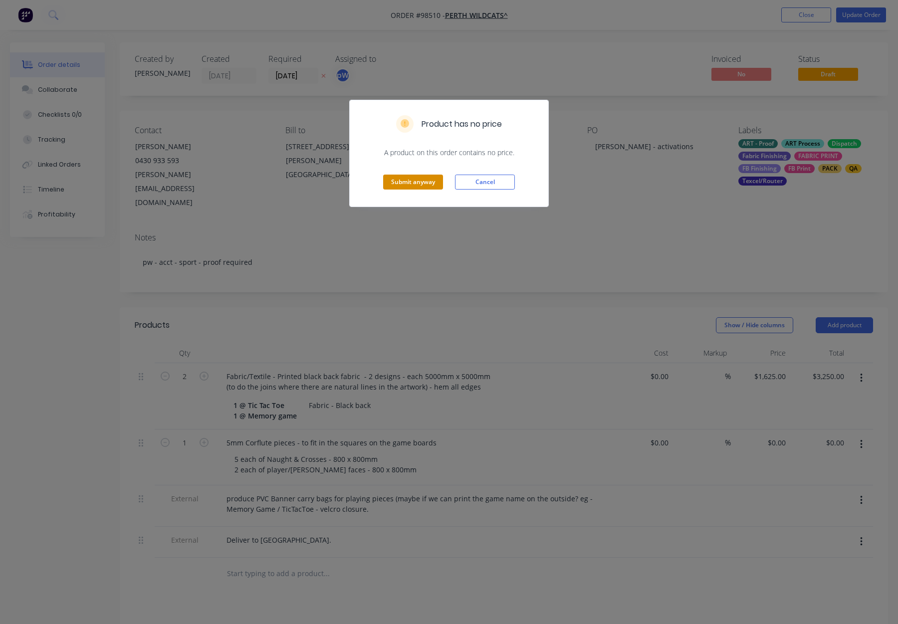
click at [422, 186] on button "Submit anyway" at bounding box center [413, 182] width 60 height 15
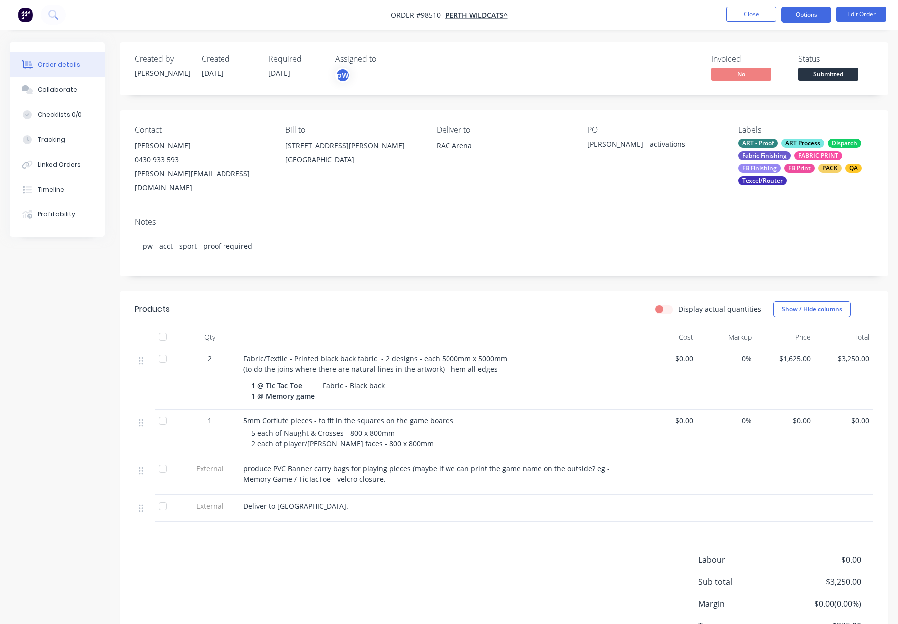
click at [804, 15] on button "Options" at bounding box center [806, 15] width 50 height 16
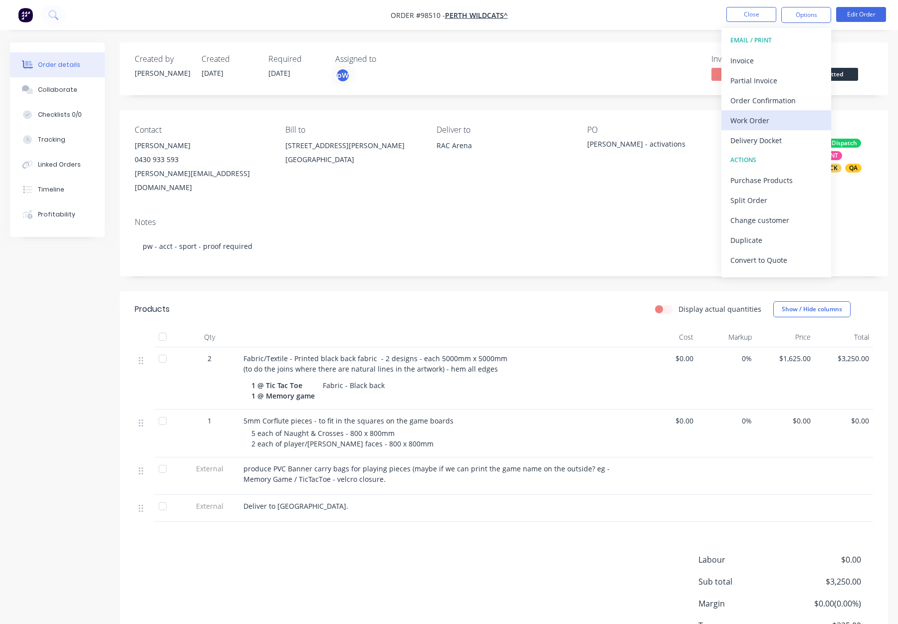
click at [776, 113] on div "Work Order" at bounding box center [776, 120] width 92 height 14
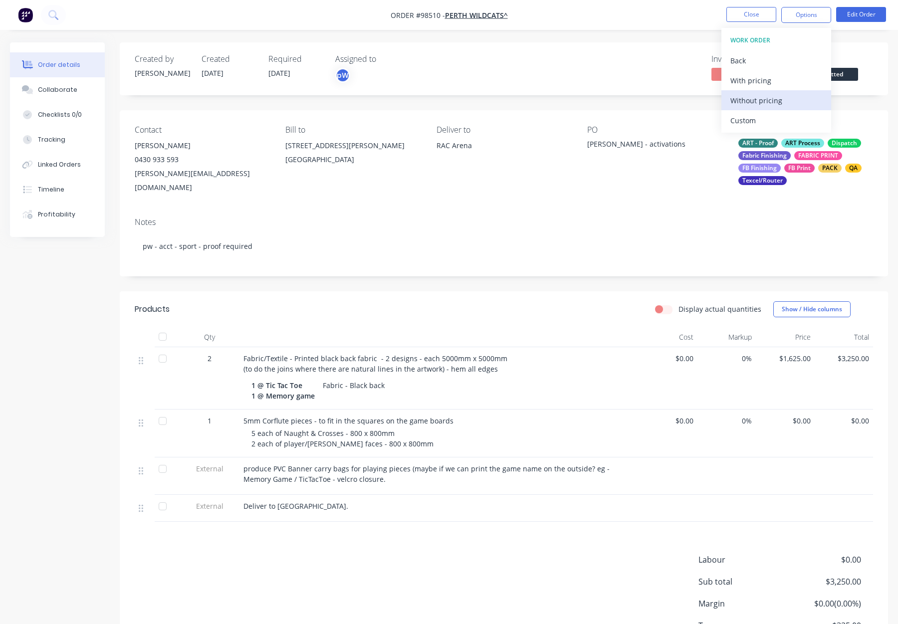
click at [742, 98] on div "Without pricing" at bounding box center [776, 100] width 92 height 14
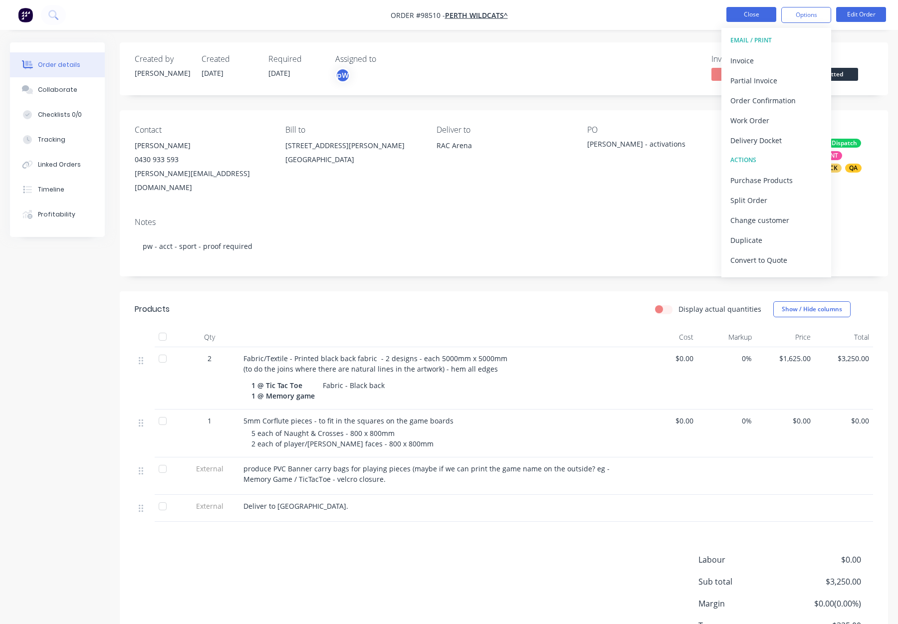
click at [756, 13] on button "Close" at bounding box center [751, 14] width 50 height 15
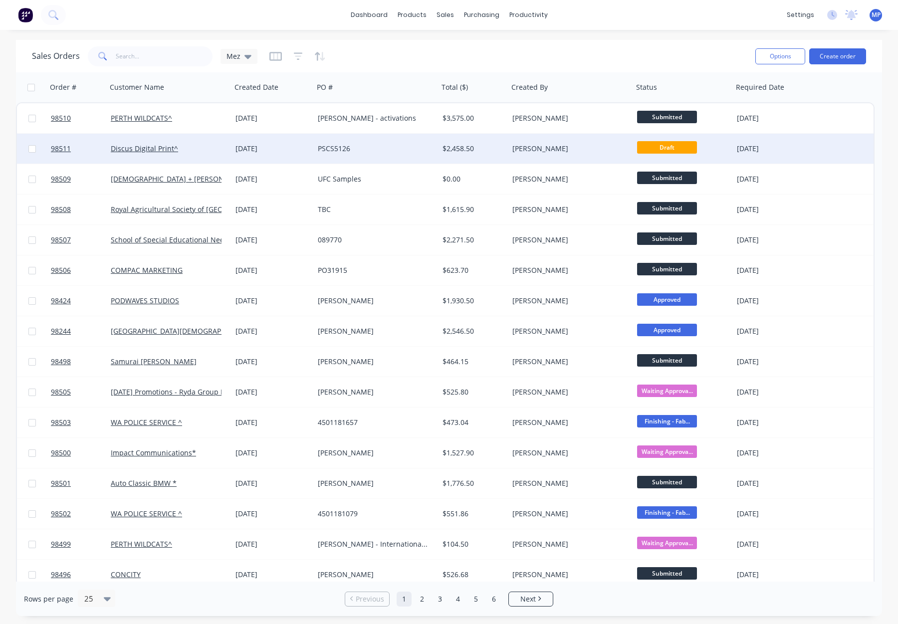
click at [584, 149] on div "[PERSON_NAME]" at bounding box center [567, 149] width 111 height 10
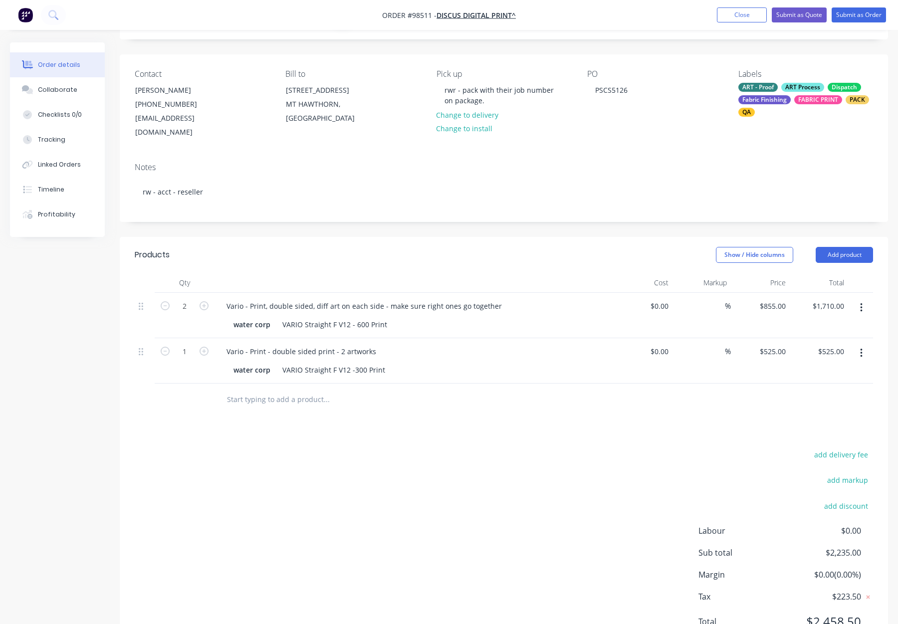
scroll to position [57, 0]
click at [436, 266] on header "Products Show / Hide columns Add product" at bounding box center [504, 254] width 768 height 36
click at [819, 255] on button "Add product" at bounding box center [843, 254] width 57 height 16
click at [825, 396] on div "Notes (Internal)" at bounding box center [825, 399] width 77 height 14
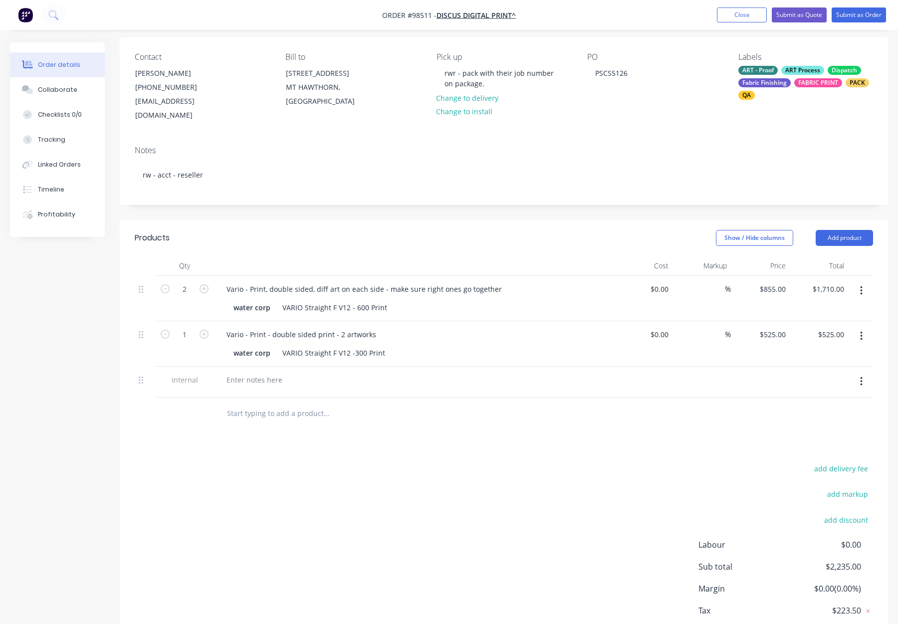
scroll to position [76, 0]
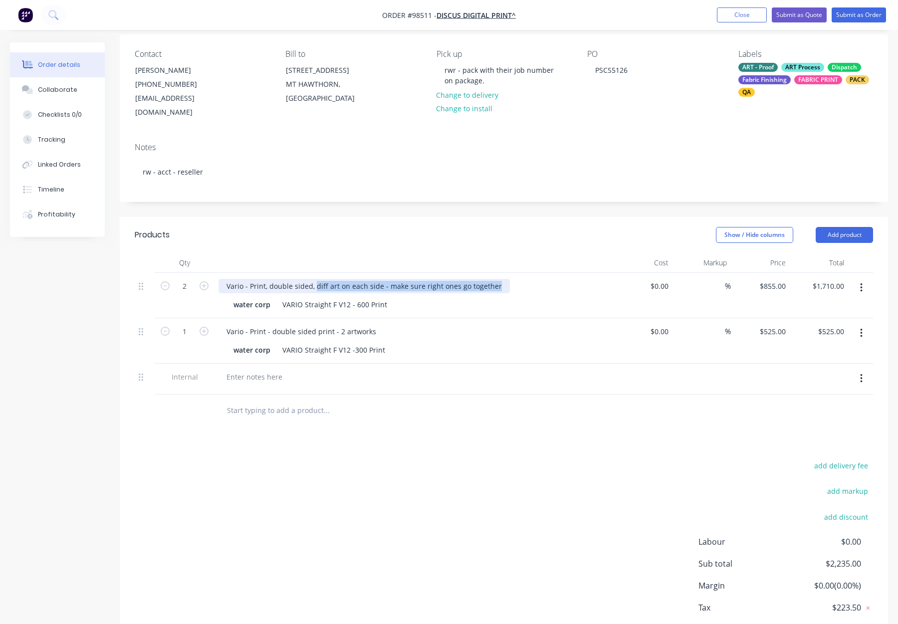
drag, startPoint x: 315, startPoint y: 285, endPoint x: 502, endPoint y: 287, distance: 187.0
click at [502, 287] on div "Vario - Print, double sided, diff art on each side - make sure right ones go to…" at bounding box center [413, 286] width 391 height 14
copy div "diff art on each side - make sure right ones go together"
click at [228, 377] on div at bounding box center [254, 376] width 72 height 14
drag, startPoint x: 281, startPoint y: 373, endPoint x: 270, endPoint y: 374, distance: 11.0
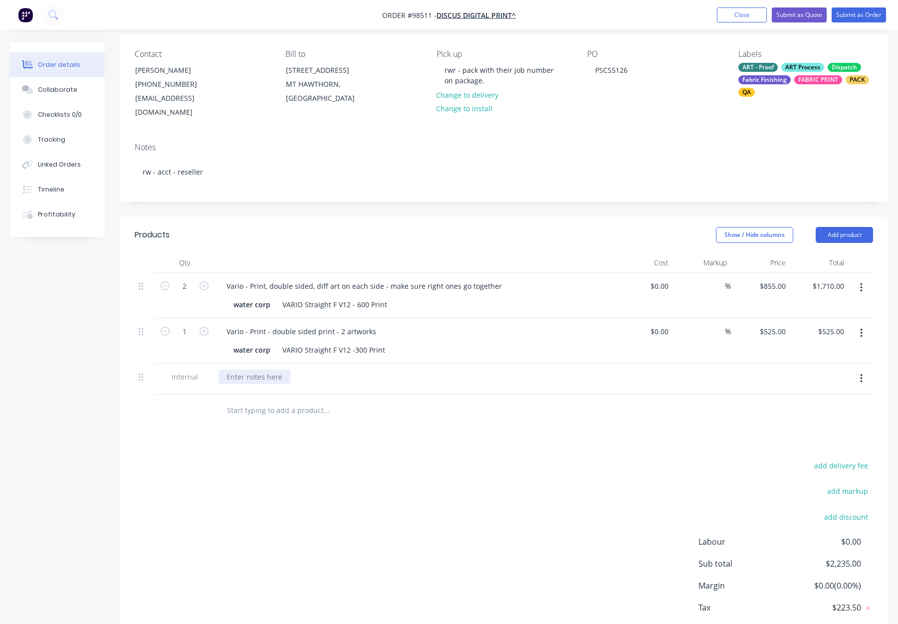
click at [279, 373] on div at bounding box center [254, 376] width 72 height 14
click at [239, 378] on div at bounding box center [254, 376] width 72 height 14
paste div
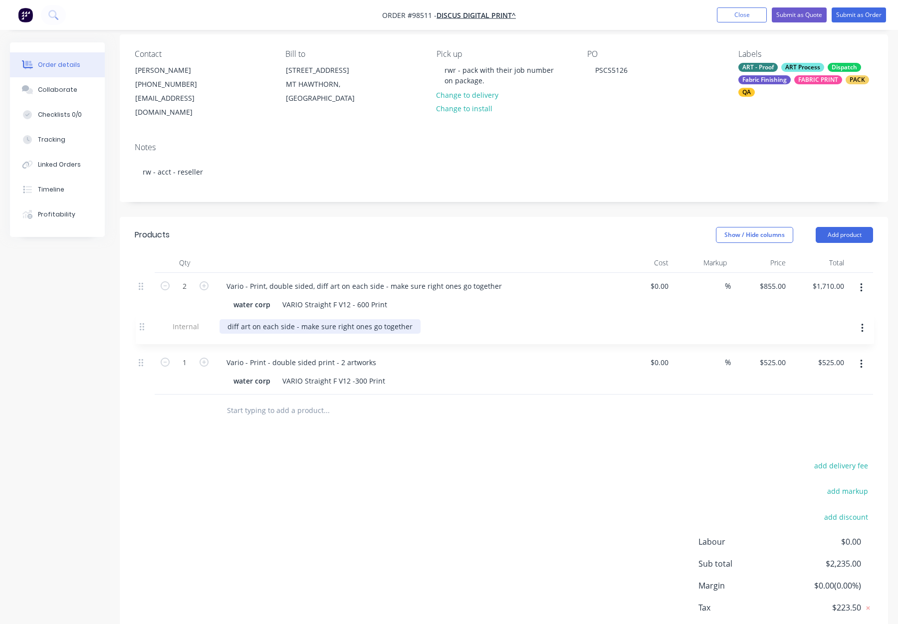
drag, startPoint x: 144, startPoint y: 349, endPoint x: 141, endPoint y: 321, distance: 28.6
click at [141, 321] on div "2 Vario - Print, double sided, diff art on each side - make sure right ones go …" at bounding box center [504, 334] width 738 height 122
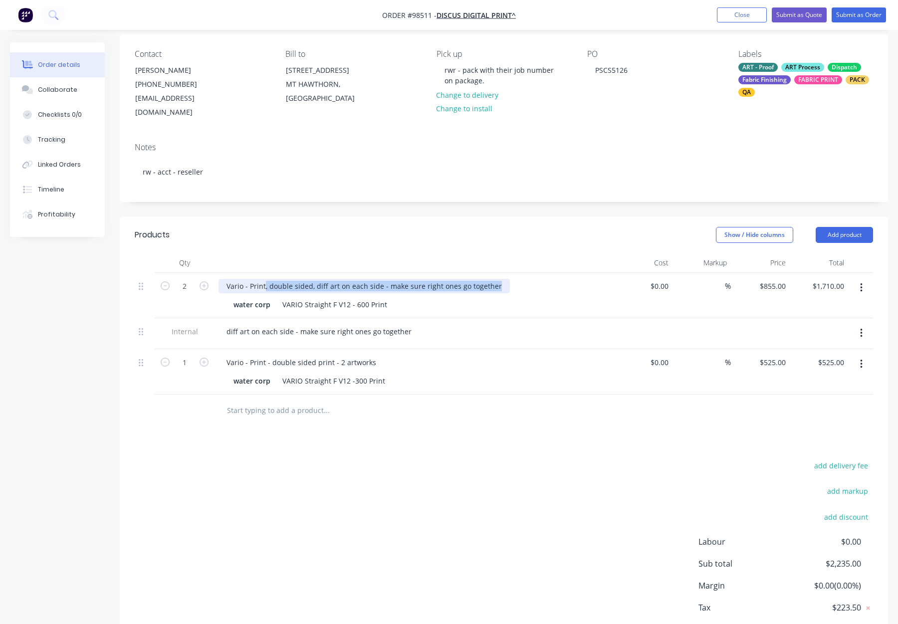
drag, startPoint x: 274, startPoint y: 286, endPoint x: 499, endPoint y: 283, distance: 224.9
click at [499, 283] on div "Vario - Print, double sided, diff art on each side - make sure right ones go to…" at bounding box center [363, 286] width 291 height 14
click at [493, 269] on div at bounding box center [413, 263] width 399 height 20
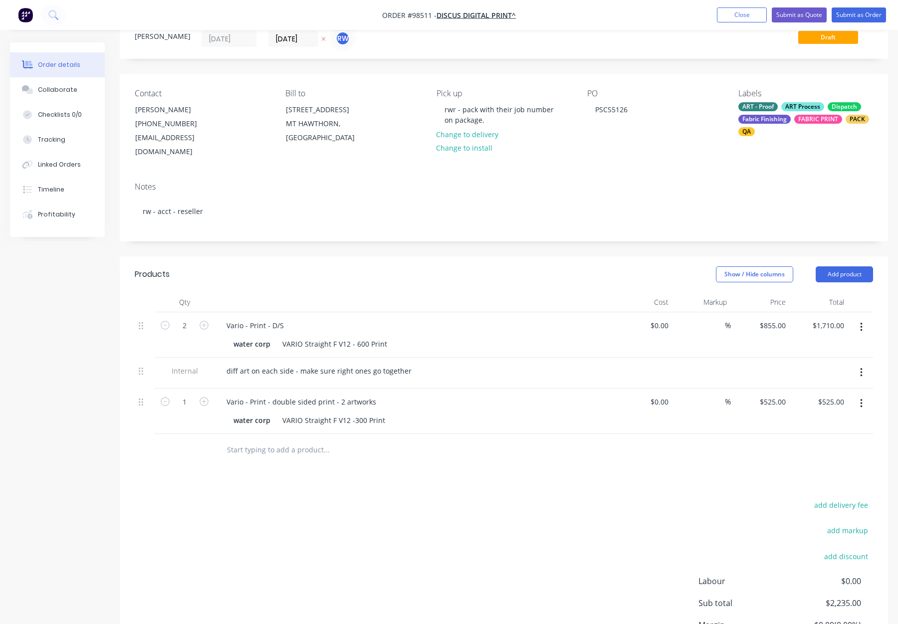
scroll to position [0, 0]
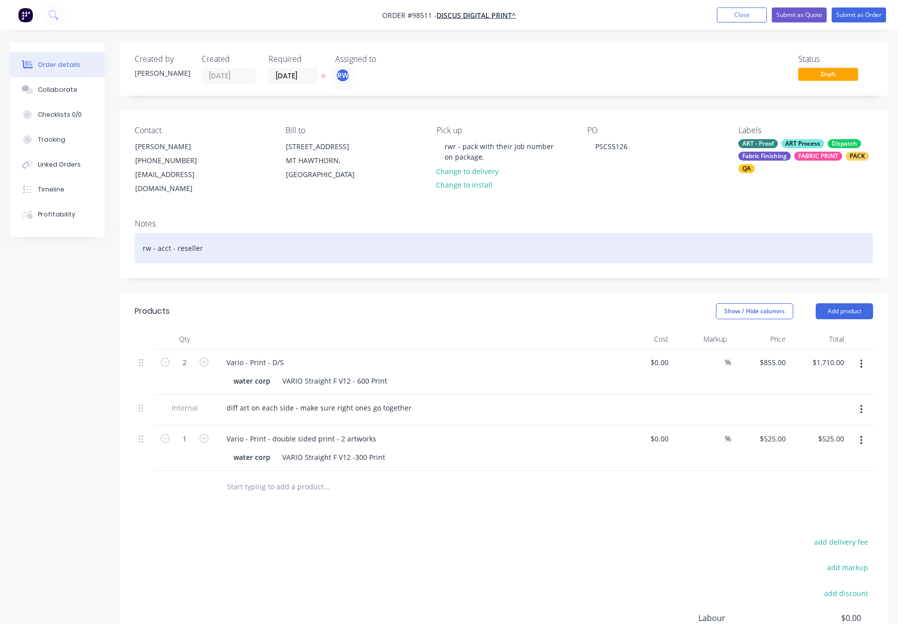
click at [239, 245] on div "rw - acct - reseller" at bounding box center [504, 248] width 738 height 30
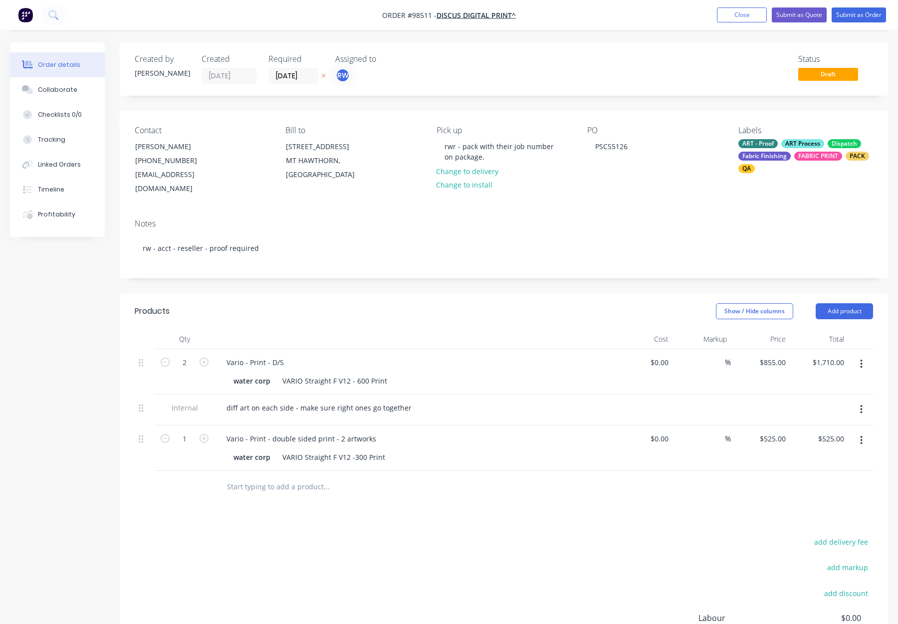
click at [337, 307] on div "Show / Hide columns Add product" at bounding box center [582, 311] width 581 height 16
click at [862, 16] on button "Submit as Order" at bounding box center [858, 14] width 54 height 15
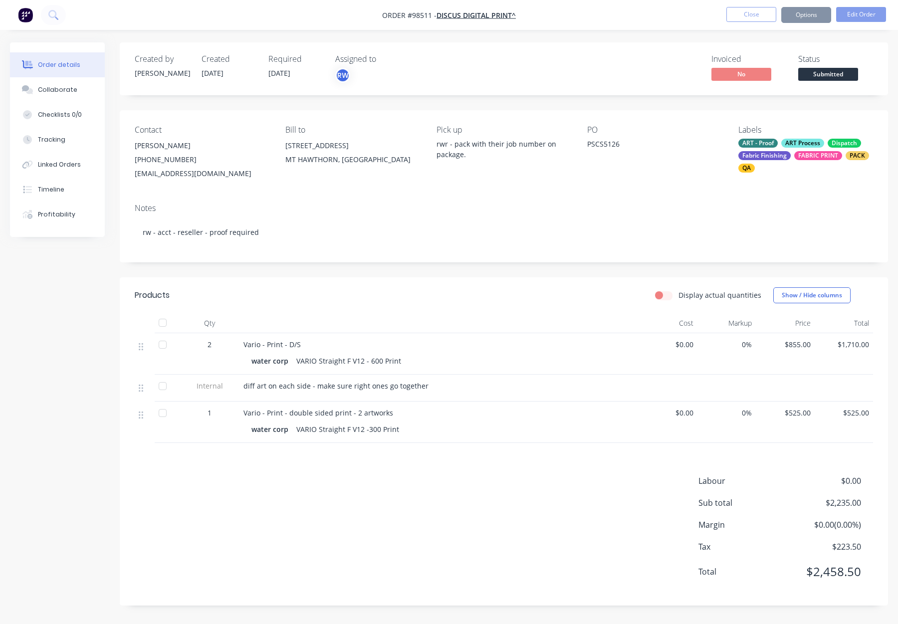
click at [803, 13] on button "Options" at bounding box center [806, 15] width 50 height 16
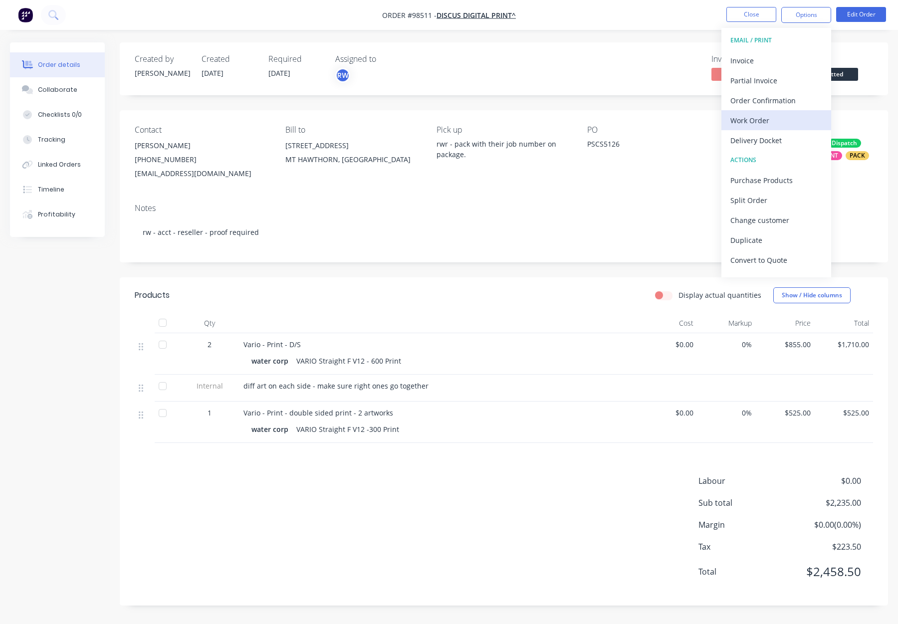
click at [766, 122] on div "Work Order" at bounding box center [776, 120] width 92 height 14
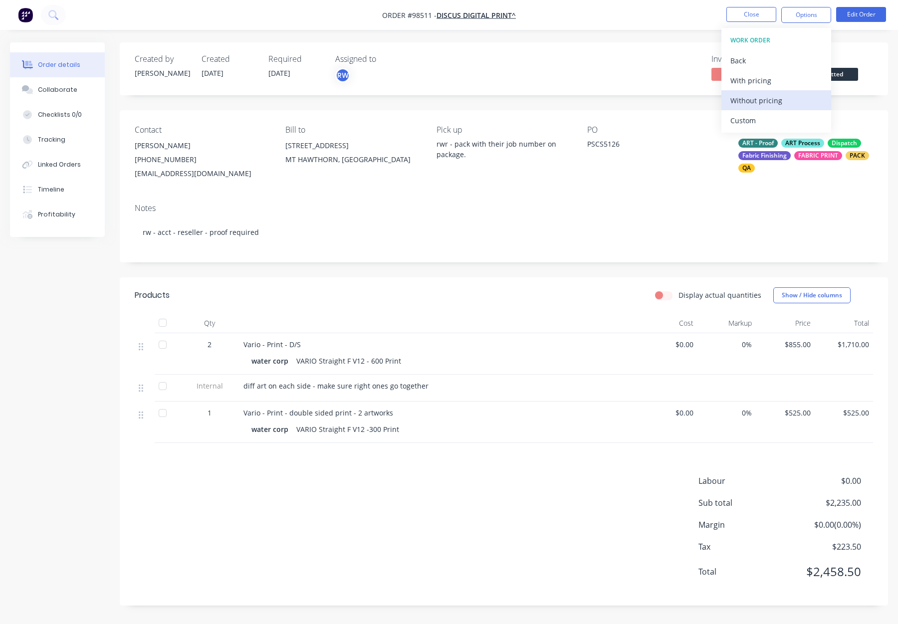
click at [764, 99] on div "Without pricing" at bounding box center [776, 100] width 92 height 14
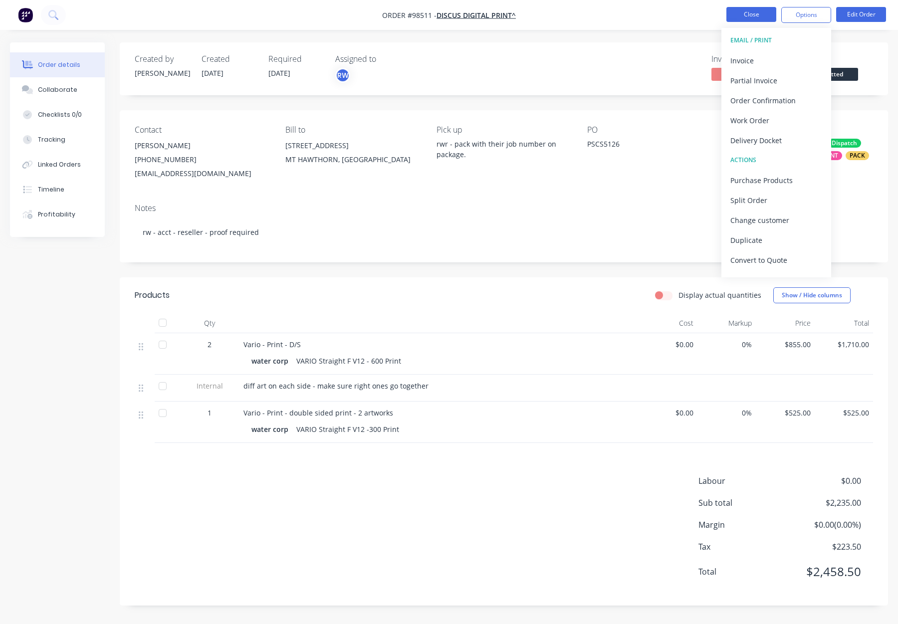
click at [743, 11] on button "Close" at bounding box center [751, 14] width 50 height 15
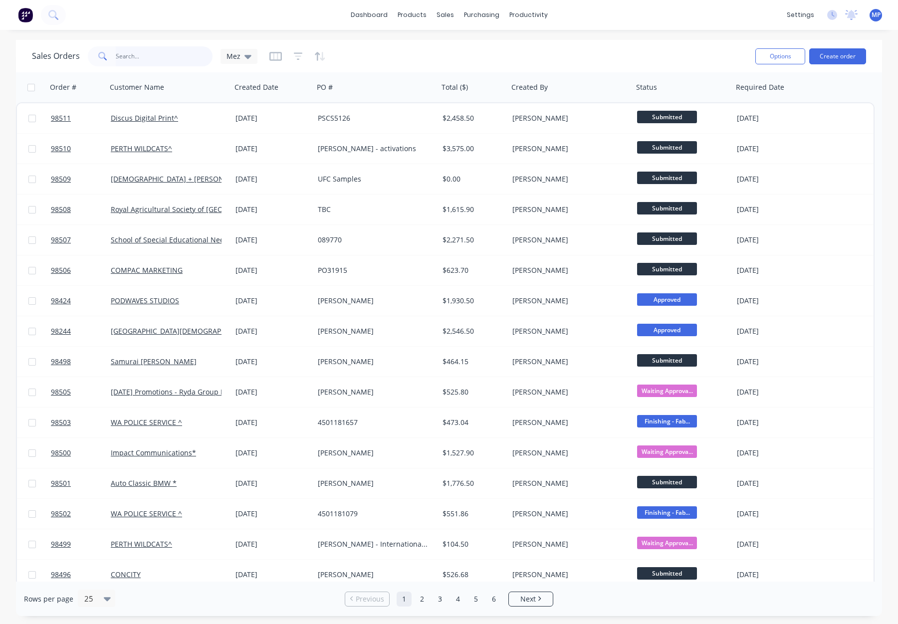
click at [147, 61] on input "text" at bounding box center [164, 56] width 97 height 20
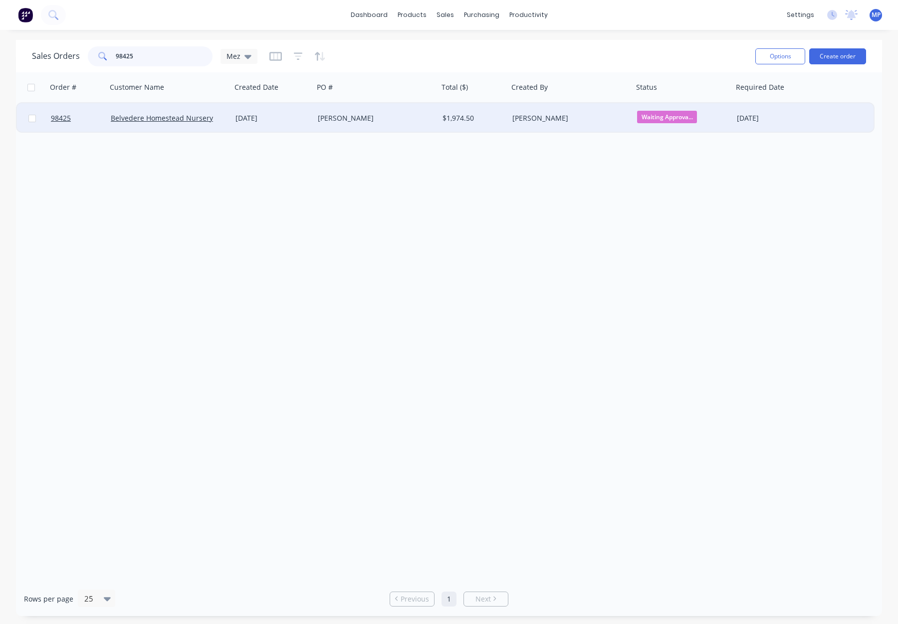
type input "98425"
click at [400, 116] on div "[PERSON_NAME]" at bounding box center [373, 118] width 111 height 10
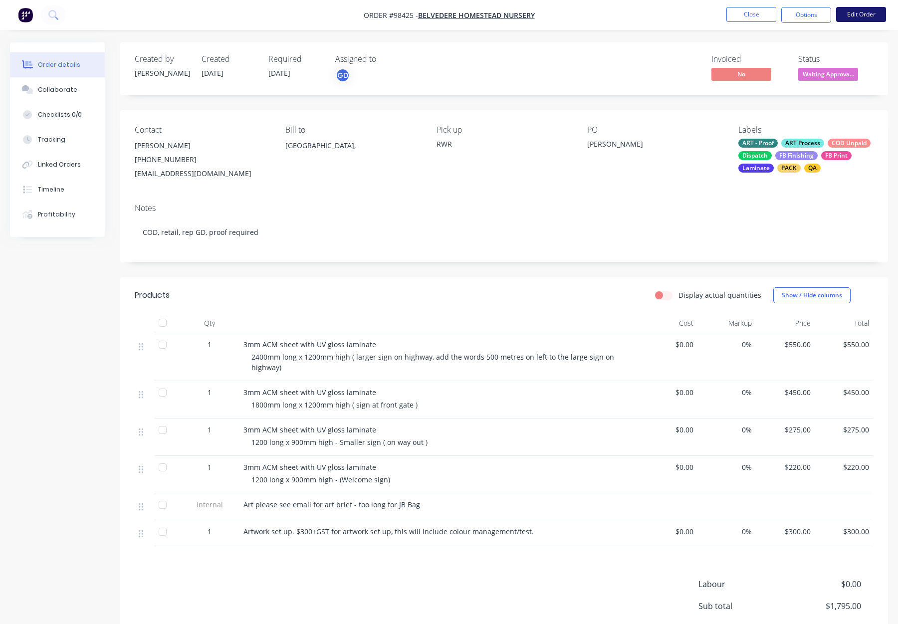
click at [857, 15] on button "Edit Order" at bounding box center [861, 14] width 50 height 15
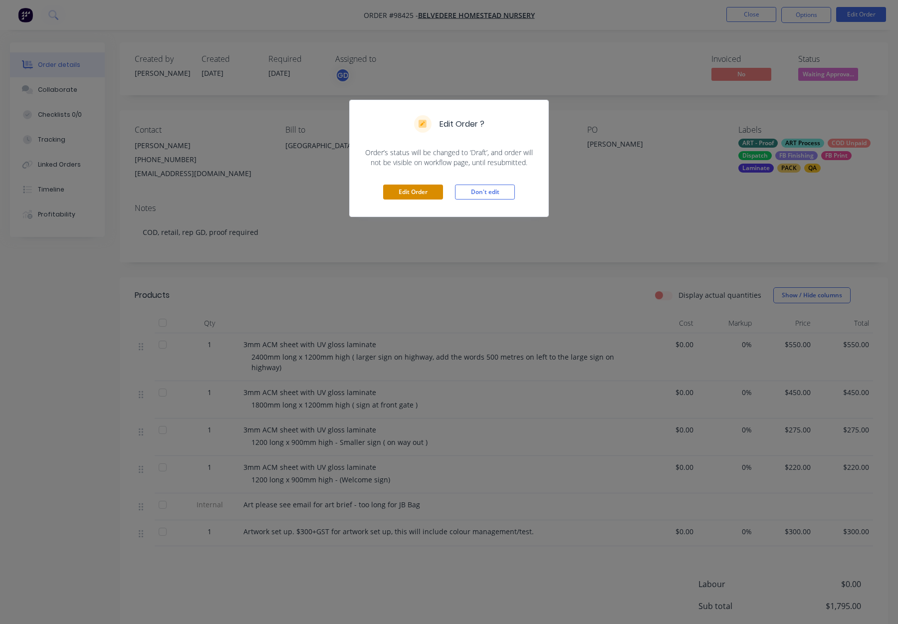
click at [424, 184] on button "Edit Order" at bounding box center [413, 191] width 60 height 15
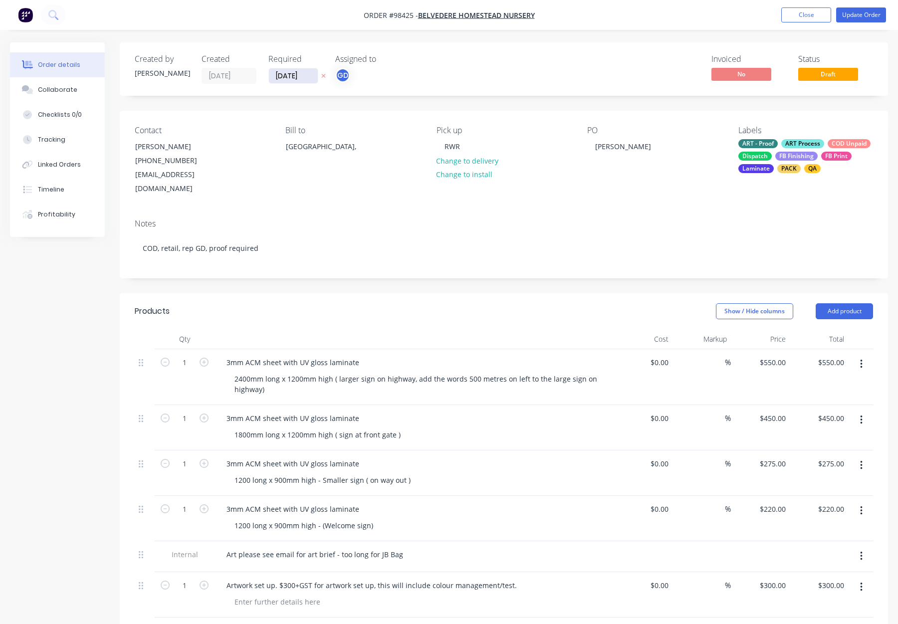
click at [282, 73] on input "[DATE]" at bounding box center [293, 75] width 49 height 15
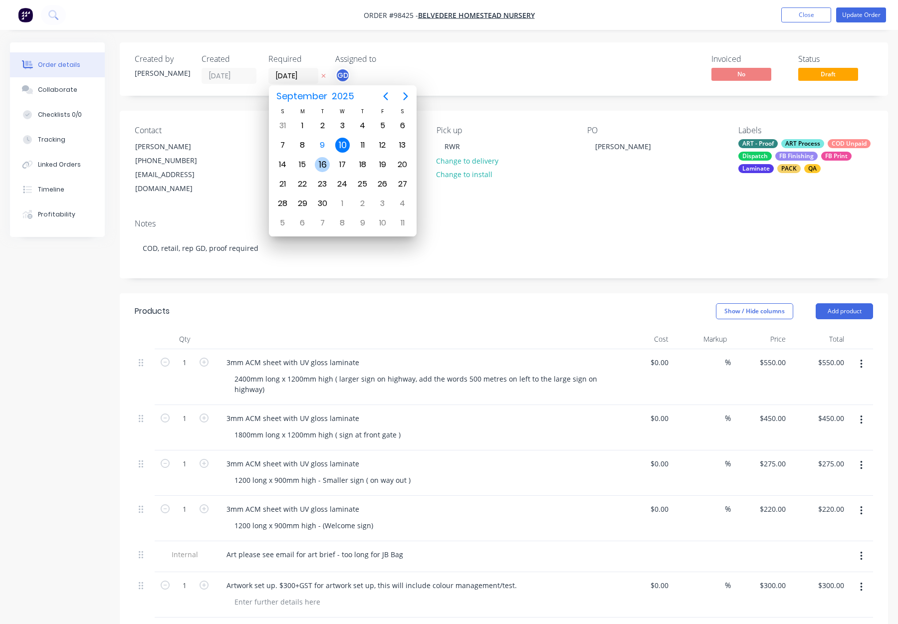
click at [320, 163] on div "16" at bounding box center [322, 164] width 15 height 15
type input "[DATE]"
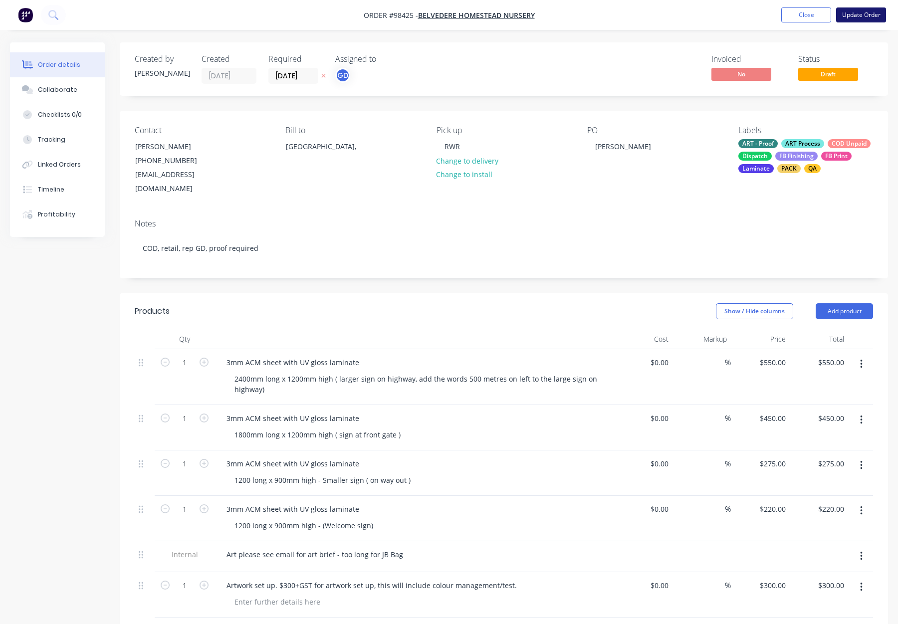
click at [854, 14] on button "Update Order" at bounding box center [861, 14] width 50 height 15
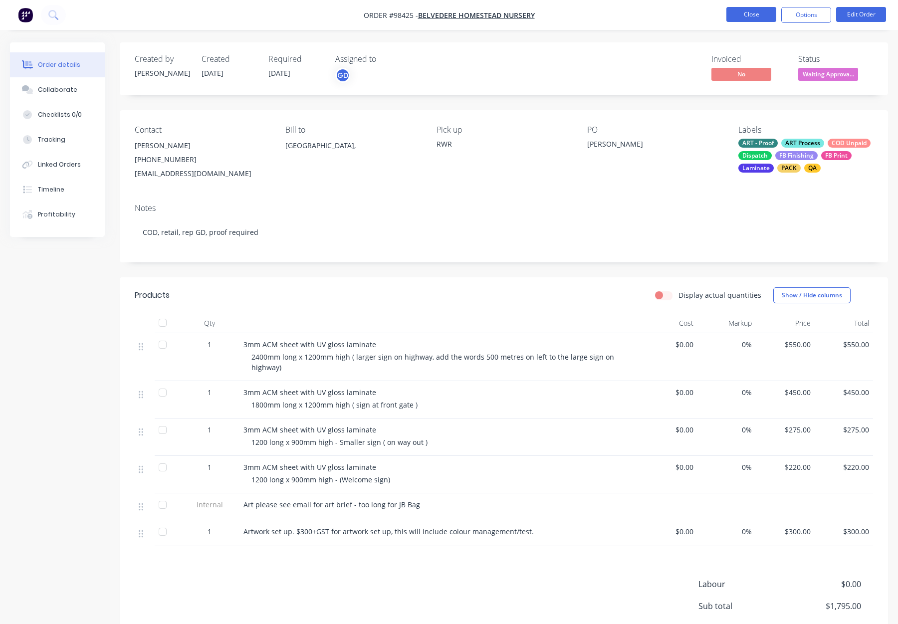
click at [732, 17] on button "Close" at bounding box center [751, 14] width 50 height 15
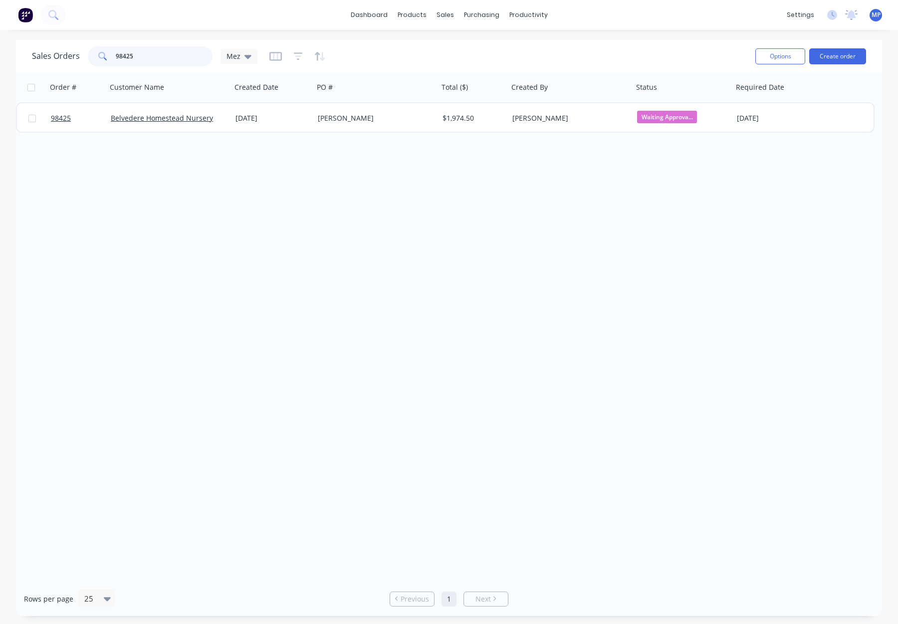
drag, startPoint x: 146, startPoint y: 60, endPoint x: 75, endPoint y: 58, distance: 71.3
click at [75, 58] on div "Sales Orders 98425 Mez" at bounding box center [144, 56] width 225 height 20
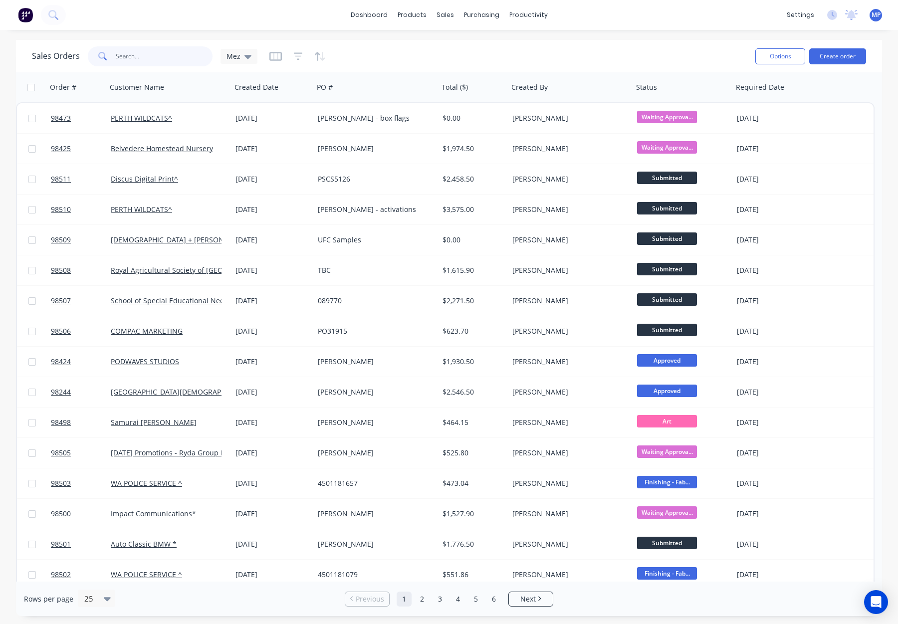
click at [130, 59] on input "text" at bounding box center [164, 56] width 97 height 20
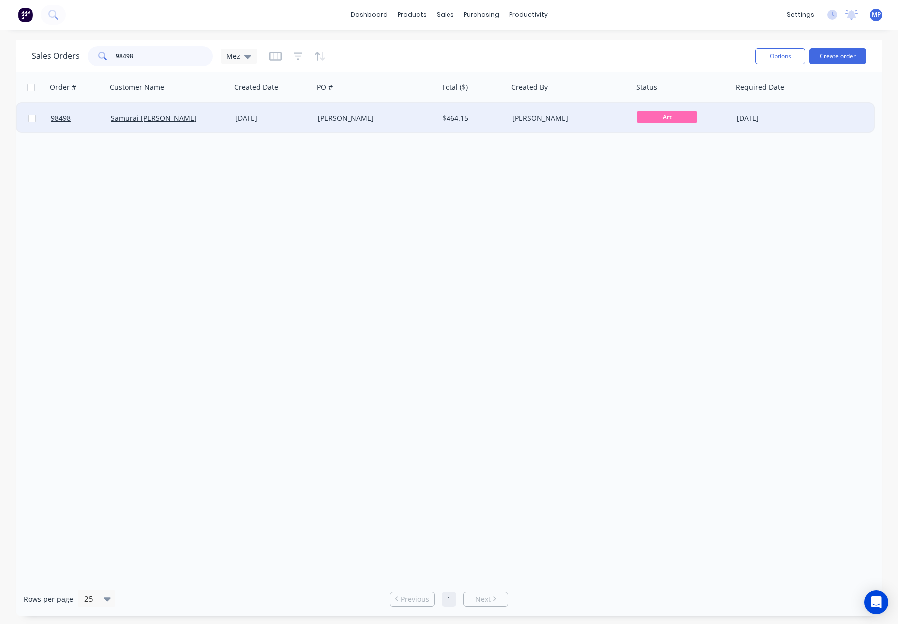
type input "98498"
click at [379, 120] on div "[PERSON_NAME]" at bounding box center [373, 118] width 111 height 10
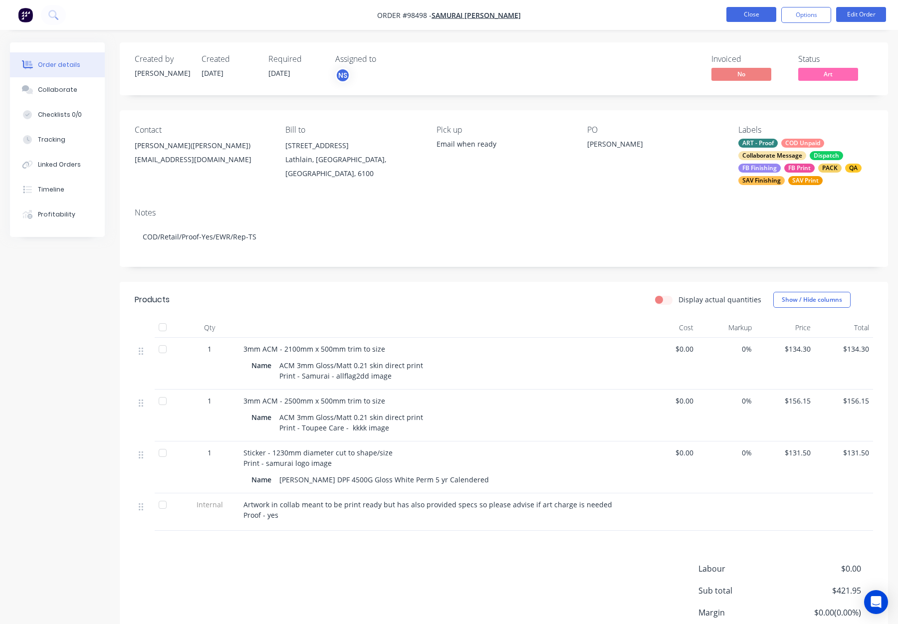
click at [754, 11] on button "Close" at bounding box center [751, 14] width 50 height 15
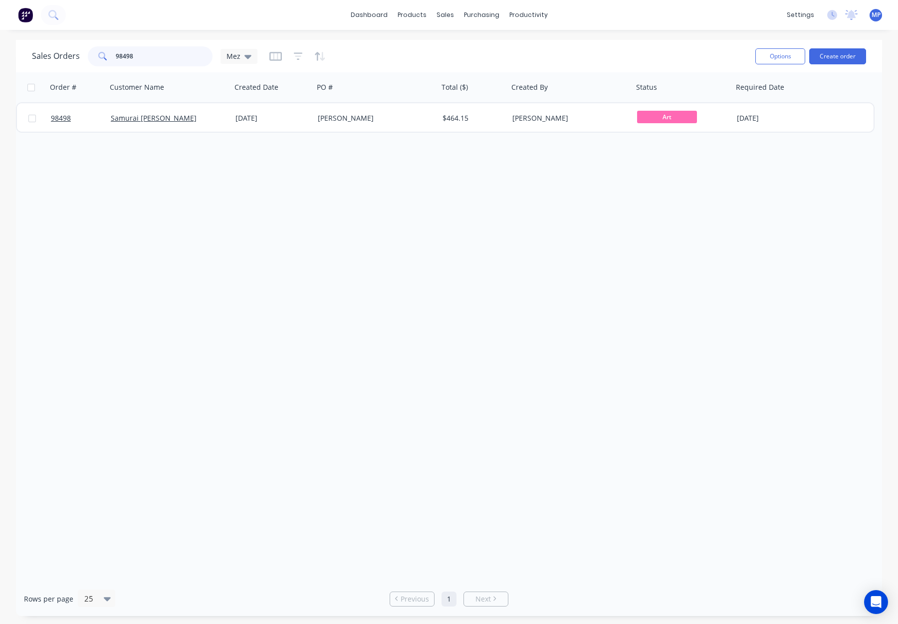
drag, startPoint x: 113, startPoint y: 57, endPoint x: 88, endPoint y: 56, distance: 25.4
click at [88, 56] on div "98498" at bounding box center [150, 56] width 125 height 20
